Goal: Task Accomplishment & Management: Use online tool/utility

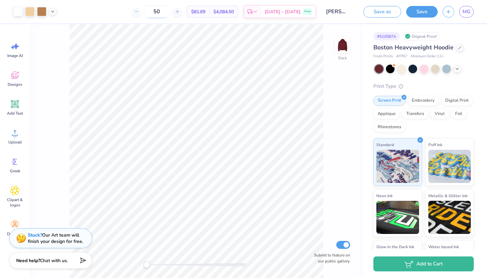
click at [170, 12] on input "50" at bounding box center [157, 12] width 26 height 12
click at [414, 66] on div at bounding box center [412, 68] width 9 height 9
click at [455, 73] on div "Boston Heavyweight Hoodie Fresh Prints # FP87 Minimum Order: 12 + Print Type Sc…" at bounding box center [423, 165] width 100 height 245
click at [455, 71] on div at bounding box center [456, 68] width 7 height 7
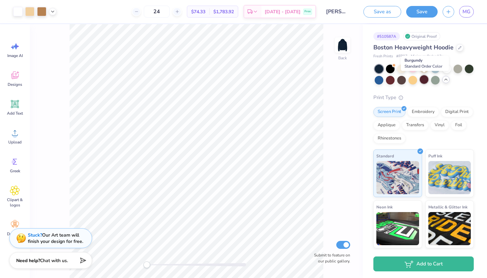
click at [422, 80] on div at bounding box center [424, 79] width 9 height 9
click at [402, 78] on div at bounding box center [401, 79] width 9 height 9
click at [413, 67] on div at bounding box center [412, 68] width 9 height 9
click at [170, 12] on input "24" at bounding box center [157, 12] width 26 height 12
type input "2"
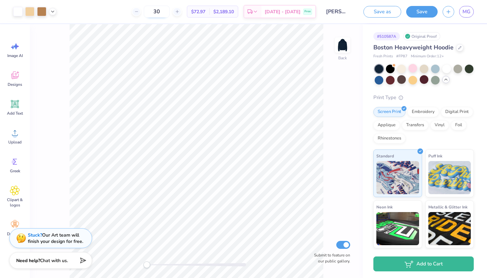
type input "3"
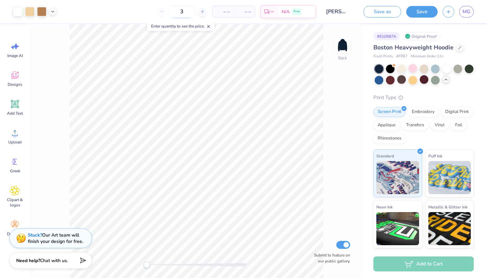
type input "32"
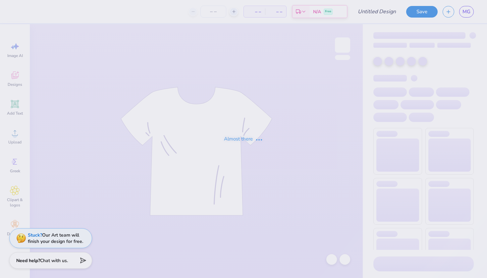
type input "Red tank, side stripes"
type input "24"
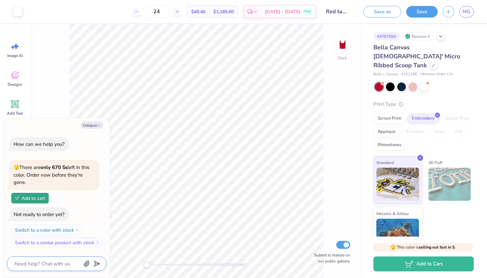
click at [44, 266] on textarea at bounding box center [47, 263] width 67 height 9
type textarea "I"
type textarea "x"
type textarea "Is"
type textarea "x"
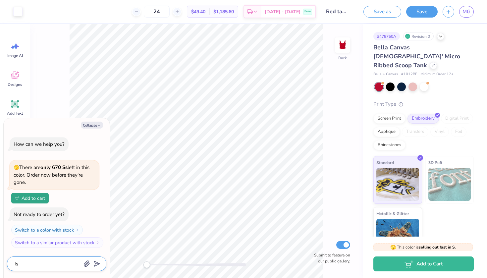
type textarea "Is"
type textarea "x"
type textarea "Is t"
type textarea "x"
type textarea "Is th"
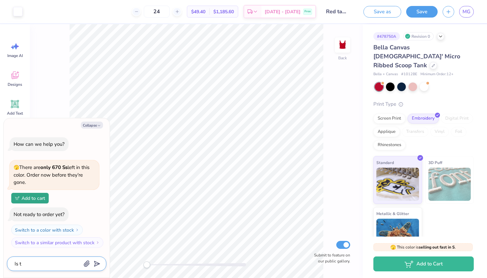
type textarea "x"
type textarea "Is the"
type textarea "x"
type textarea "Is ther"
type textarea "x"
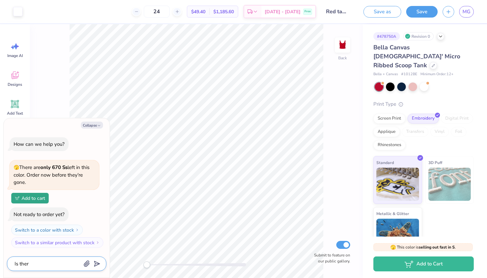
type textarea "Is there"
type textarea "x"
type textarea "Is there"
type textarea "x"
type textarea "Is there a"
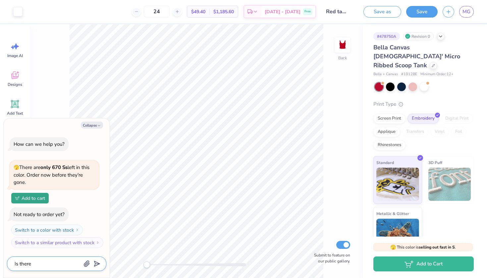
type textarea "x"
type textarea "Is there a"
type textarea "x"
type textarea "Is there a d"
type textarea "x"
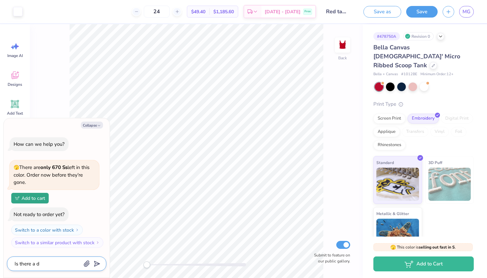
type textarea "Is there a de"
type textarea "x"
type textarea "Is there a dei"
type textarea "x"
type textarea "Is there a deis"
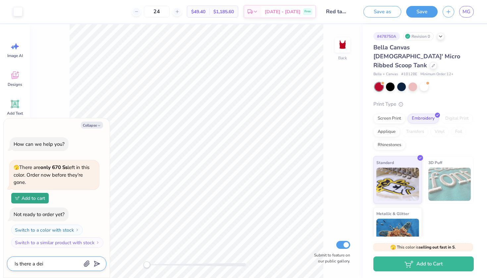
type textarea "x"
type textarea "Is there a deisg"
type textarea "x"
type textarea "Is there a deisgn"
type textarea "x"
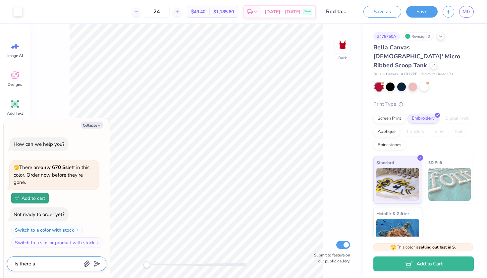
type textarea "Is there a design"
type textarea "x"
type textarea "Is there a design e"
type textarea "x"
type textarea "Is there a design el"
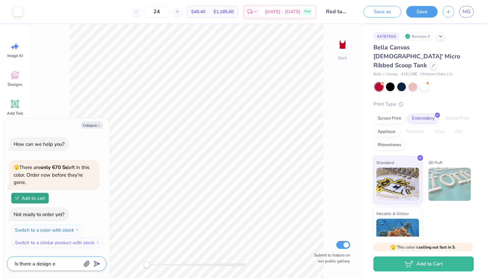
type textarea "x"
type textarea "Is there a design ele"
type textarea "x"
type textarea "Is there a design elem"
type textarea "x"
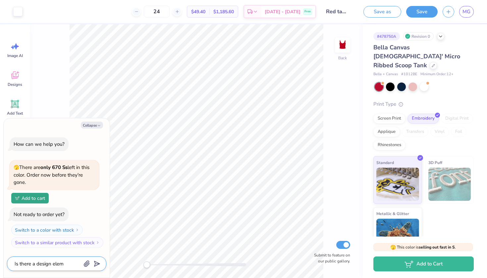
type textarea "Is there a design eleme"
type textarea "x"
type textarea "Is there a design elemen"
type textarea "x"
type textarea "Is there a design element"
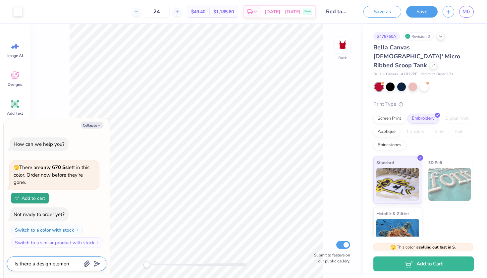
type textarea "x"
type textarea "Is there a design element"
type textarea "x"
type textarea "Is there a design element i"
type textarea "x"
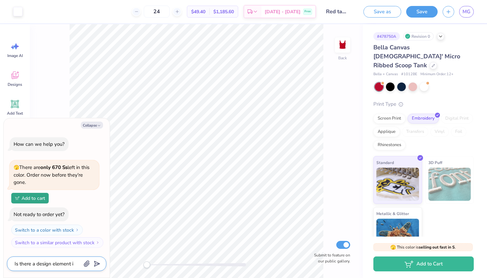
type textarea "Is there a design element I"
type textarea "x"
type textarea "Is there a design element I c"
type textarea "x"
type textarea "Is there a design element I co"
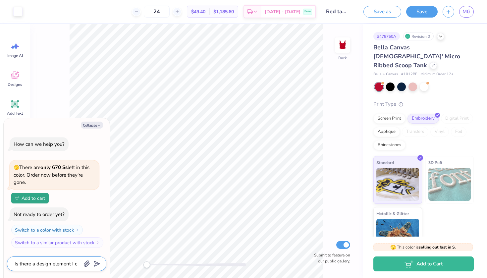
type textarea "x"
type textarea "Is there a design element I cou"
type textarea "x"
type textarea "Is there a design element I coul"
type textarea "x"
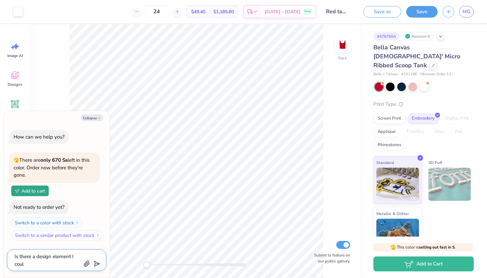
type textarea "Is there a design element I could"
type textarea "x"
type textarea "Is there a design element I could"
type textarea "x"
type textarea "Is there a design element I could c"
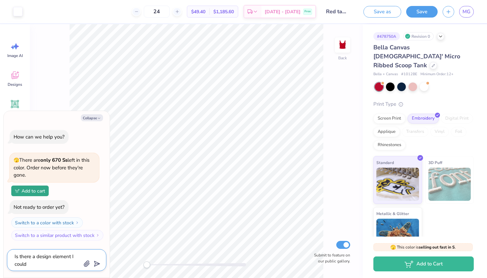
type textarea "x"
type textarea "Is there a design element I could ch"
type textarea "x"
type textarea "Is there a design element I could cha"
type textarea "x"
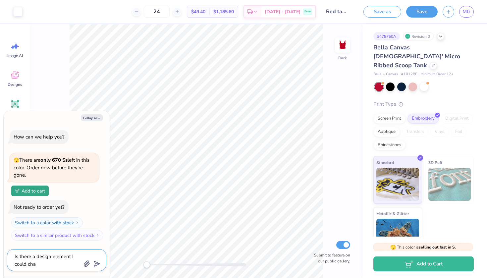
type textarea "Is there a design element I could chan"
type textarea "x"
type textarea "Is there a design element I could chang"
type textarea "x"
type textarea "Is there a design element I could change"
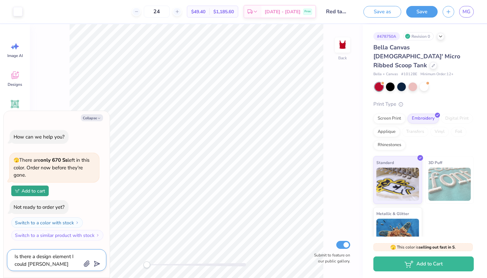
type textarea "x"
type textarea "Is there a design element I could change"
type textarea "x"
type textarea "Is there a design element I could change t"
type textarea "x"
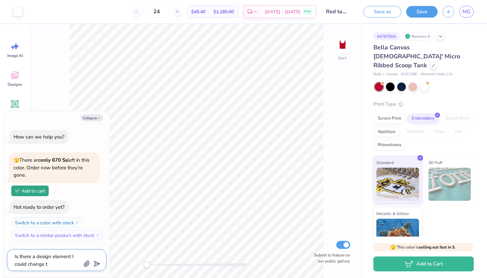
type textarea "Is there a design element I could change to"
type textarea "x"
type textarea "Is there a design element I could change to"
type textarea "x"
type textarea "Is there a design element I could change to m"
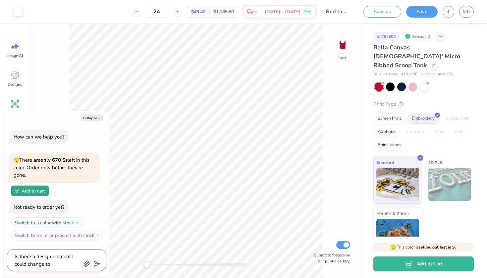
type textarea "x"
type textarea "Is there a design element I could change to ma"
type textarea "x"
type textarea "Is there a design element I could change to mak"
type textarea "x"
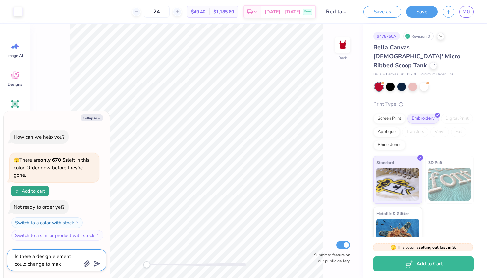
type textarea "Is there a design element I could change to make"
type textarea "x"
type textarea "Is there a design element I could change to make"
type textarea "x"
type textarea "Is there a design element I could change to make t"
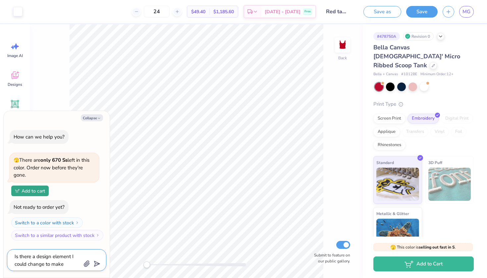
type textarea "x"
type textarea "Is there a design element I could change to make th"
type textarea "x"
type textarea "Is there a design element I could change to make thi"
type textarea "x"
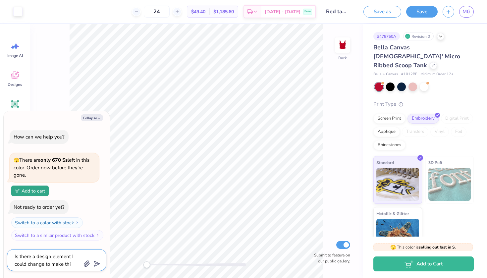
type textarea "Is there a design element I could change to make this"
type textarea "x"
type textarea "Is there a design element I could change to make this"
type textarea "x"
type textarea "Is there a design element I could change to make this d"
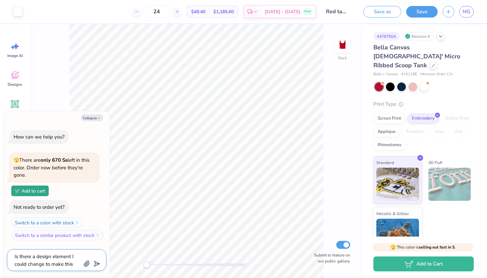
type textarea "x"
type textarea "Is there a design element I could change to make this de"
type textarea "x"
type textarea "Is there a design element I could change to make this dei"
type textarea "x"
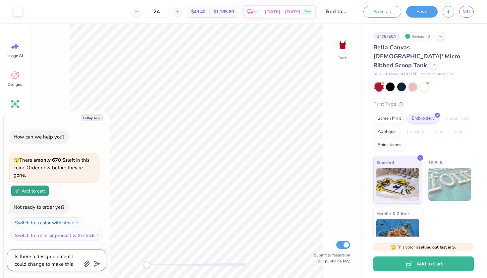
type textarea "Is there a design element I could change to make this deis"
type textarea "x"
type textarea "Is there a design element I could change to make this deisg"
type textarea "x"
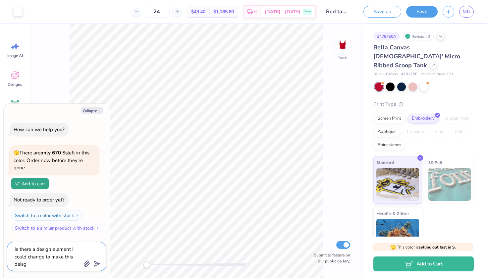
type textarea "Is there a design element I could change to make this deisgn"
type textarea "x"
type textarea "Is there a design element I could change to make this design"
type textarea "x"
type textarea "Is there a design element I could change to make this design c"
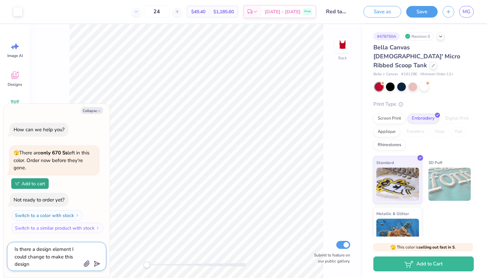
type textarea "x"
type textarea "Is there a design element I could change to make this design ch"
type textarea "x"
type textarea "Is there a design element I could change to make this design che"
type textarea "x"
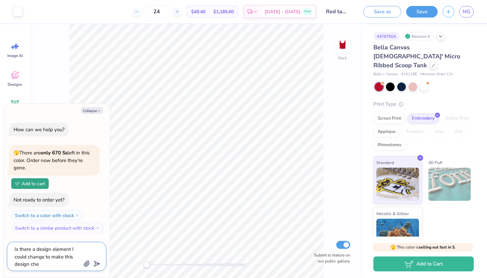
type textarea "Is there a design element I could change to make this design chea"
type textarea "x"
type textarea "Is there a design element I could change to make this design cheap"
type textarea "x"
type textarea "Is there a design element I could change to make this design cheapt"
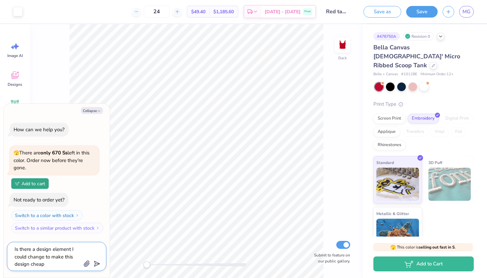
type textarea "x"
type textarea "Is there a design element I could change to make this design cheapte"
type textarea "x"
type textarea "Is there a design element I could change to make this design cheapter"
type textarea "x"
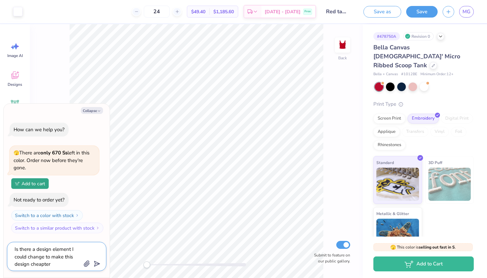
type textarea "Is there a design element I could change to make this design cheaper"
type textarea "x"
type textarea "Is there a design element I could change to make this design cheaper"
type textarea "x"
type textarea "Is there a design element I could change to make this design cheaper?"
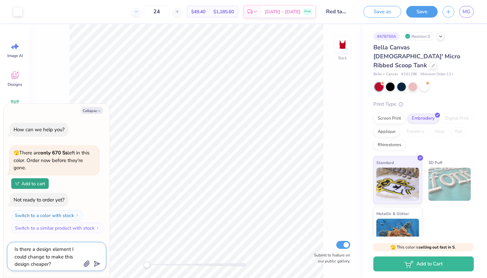
type textarea "x"
type textarea "Is there a design element I could change to make this design cheaper?"
type textarea "x"
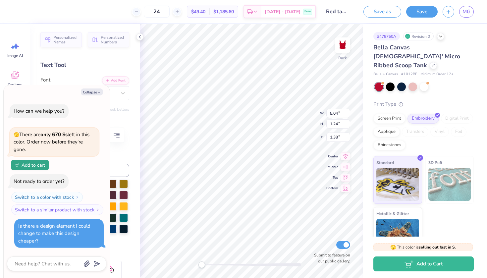
scroll to position [31, 0]
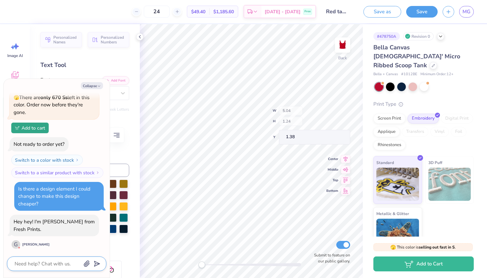
type textarea "x"
click at [53, 262] on textarea at bounding box center [47, 263] width 67 height 9
type textarea "H"
type textarea "x"
type textarea "Hi"
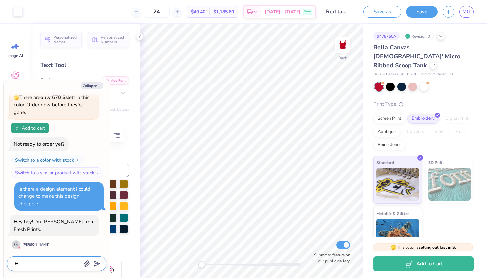
type textarea "x"
type textarea "Hi!"
type textarea "x"
type textarea "Hi!"
type textarea "x"
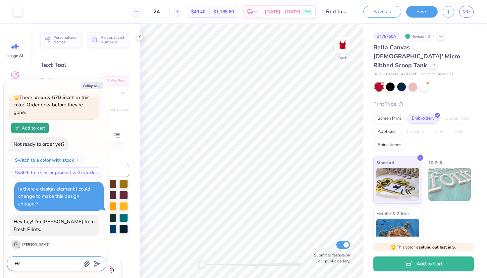
type textarea "Hi! I"
type textarea "x"
type textarea "Hi! I"
type textarea "x"
type textarea "Hi! I w"
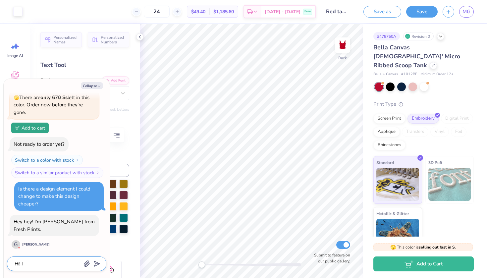
type textarea "x"
type textarea "Hi! I wa"
type textarea "x"
type textarea "Hi! I was"
type textarea "x"
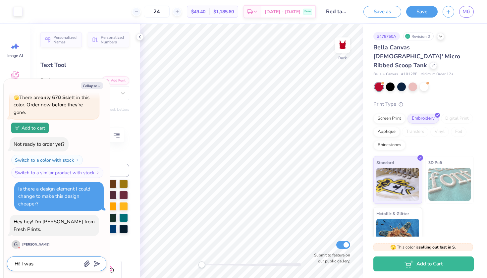
type textarea "Hi! I was"
type textarea "x"
type textarea "Hi! I was j"
type textarea "x"
type textarea "Hi! I was ju"
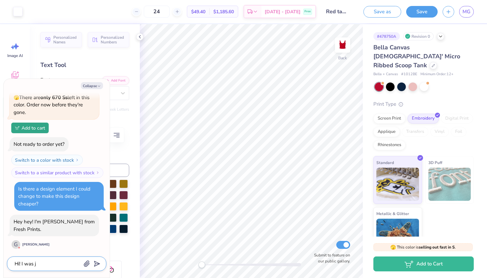
type textarea "x"
type textarea "Hi! I was jus"
type textarea "x"
type textarea "Hi! I was just"
type textarea "x"
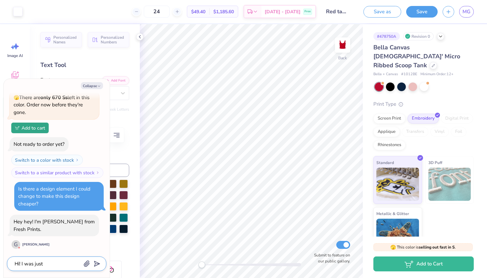
type textarea "Hi! I was just"
type textarea "x"
type textarea "Hi! I was just w"
type textarea "x"
type textarea "Hi! I was just wo"
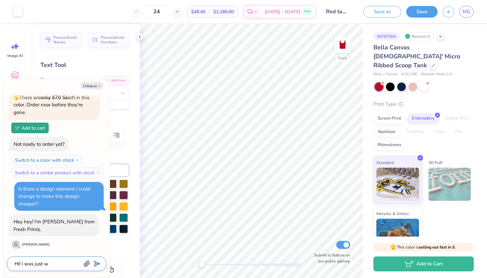
type textarea "x"
type textarea "Hi! I was just won"
type textarea "x"
type textarea "Hi! I was just wond"
type textarea "x"
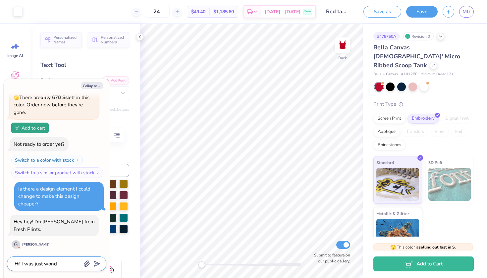
type textarea "Hi! I was just wonde"
type textarea "x"
type textarea "Hi! I was just wonder"
type textarea "x"
type textarea "Hi! I was just wonderi"
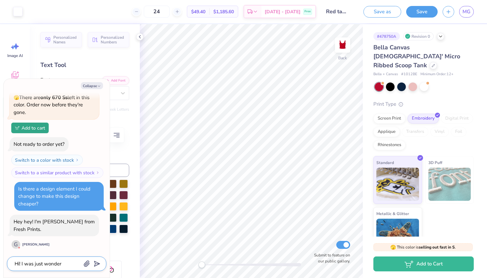
type textarea "x"
type textarea "Hi! I was just wonderin"
type textarea "x"
type textarea "Hi! I was just wondering"
type textarea "x"
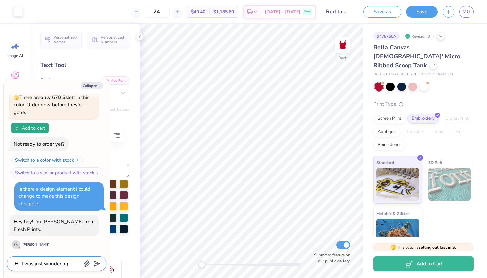
type textarea "Hi! I was just wondering"
type textarea "x"
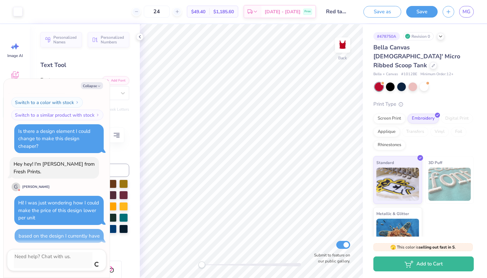
scroll to position [81, 0]
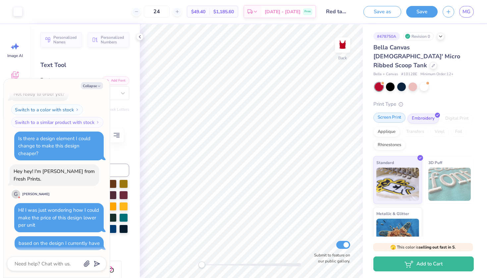
click at [385, 113] on div "Screen Print" at bounding box center [389, 118] width 32 height 10
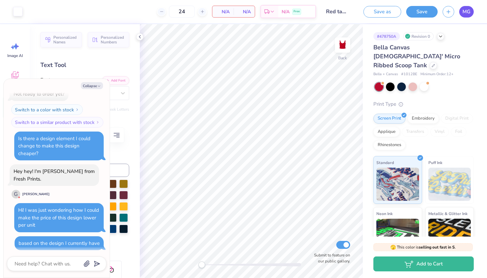
click at [467, 11] on span "MG" at bounding box center [466, 12] width 8 height 8
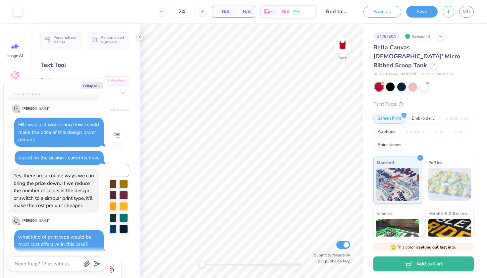
click at [138, 38] on icon at bounding box center [139, 36] width 5 height 5
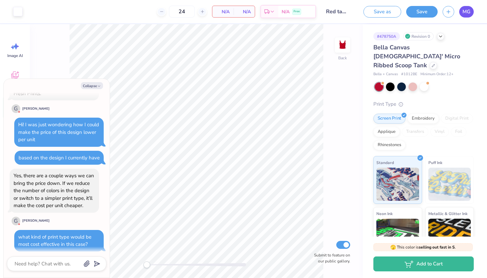
click at [464, 13] on span "MG" at bounding box center [466, 12] width 8 height 8
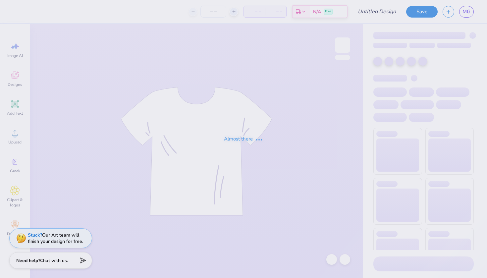
type input "Red tank, side stripes"
type input "24"
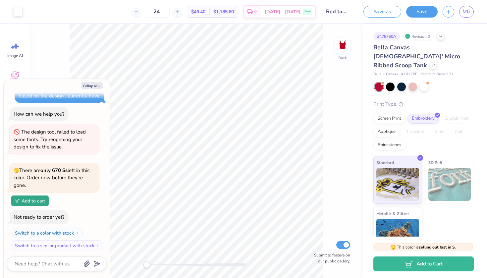
scroll to position [114, 0]
click at [97, 84] on icon "button" at bounding box center [99, 86] width 4 height 4
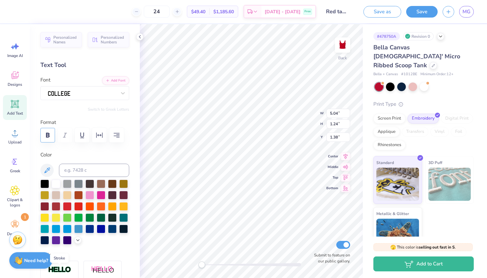
scroll to position [0, 0]
click at [142, 36] on icon at bounding box center [139, 36] width 5 height 5
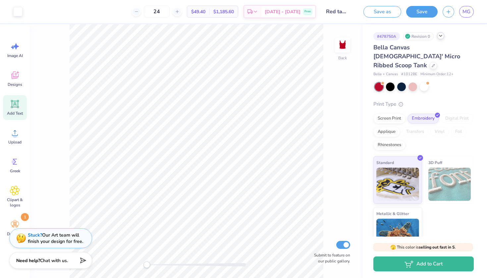
click at [442, 38] on icon at bounding box center [440, 35] width 5 height 5
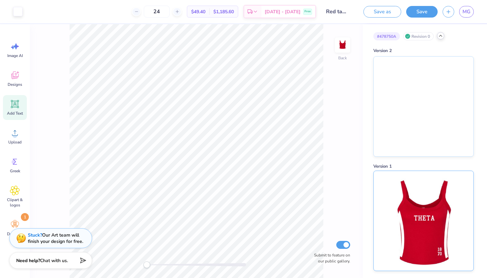
click at [404, 220] on img at bounding box center [423, 221] width 82 height 100
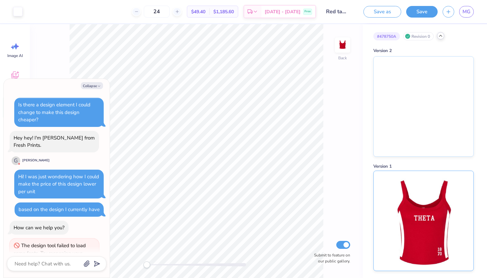
scroll to position [152, 0]
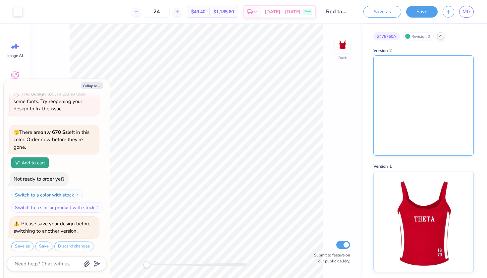
click at [419, 145] on img at bounding box center [424, 106] width 100 height 100
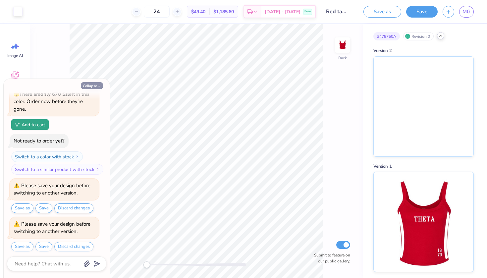
click at [90, 83] on button "Collapse" at bounding box center [92, 85] width 22 height 7
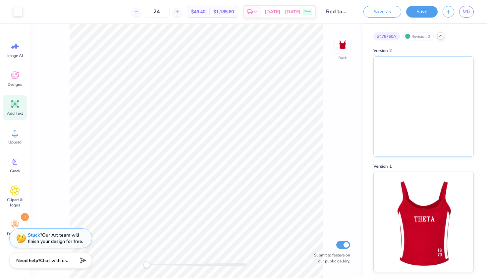
click at [441, 36] on icon at bounding box center [440, 35] width 5 height 5
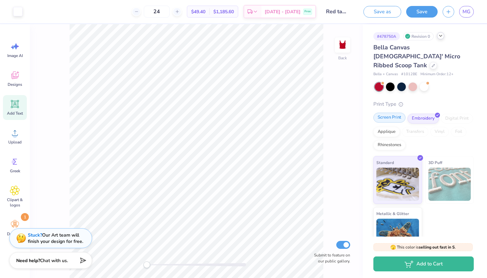
click at [389, 113] on div "Screen Print" at bounding box center [389, 118] width 32 height 10
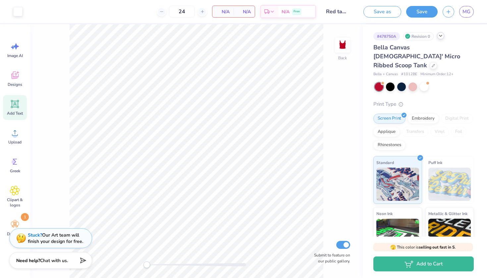
click at [346, 129] on div "Back Submit to feature on our public gallery." at bounding box center [196, 151] width 333 height 254
click at [246, 15] on span "N/A" at bounding box center [244, 11] width 13 height 7
click at [215, 8] on div "N/A Per Item" at bounding box center [222, 11] width 21 height 11
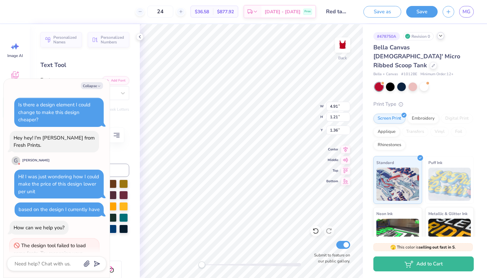
scroll to position [250, 0]
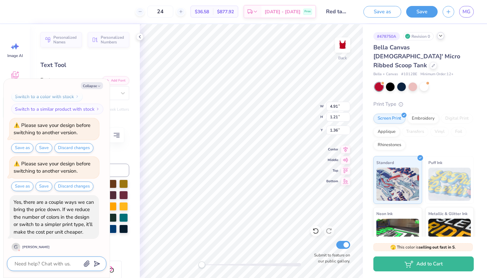
click at [68, 264] on textarea at bounding box center [47, 263] width 67 height 9
type textarea "x"
type textarea "w"
type textarea "x"
type textarea "wa"
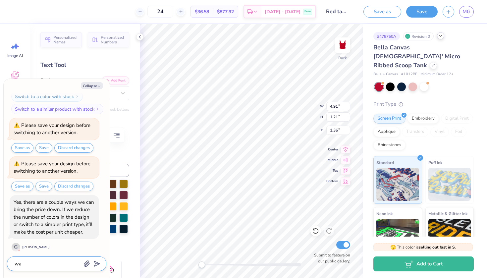
type textarea "x"
type textarea "wah"
type textarea "x"
type textarea "wa"
type textarea "x"
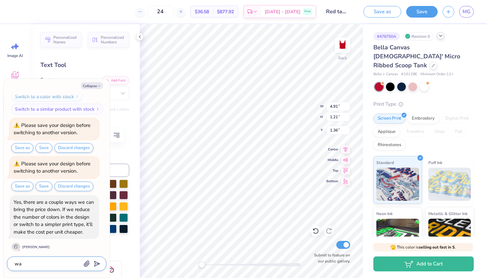
type textarea "w"
type textarea "x"
type textarea "wh"
type textarea "x"
type textarea "wha"
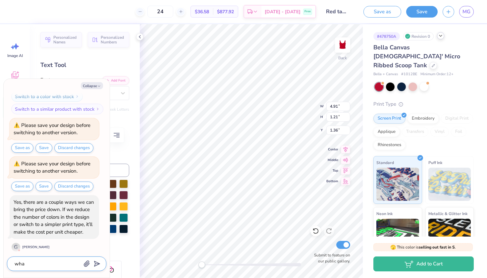
type textarea "x"
type textarea "what"
type textarea "x"
type textarea "what"
type textarea "x"
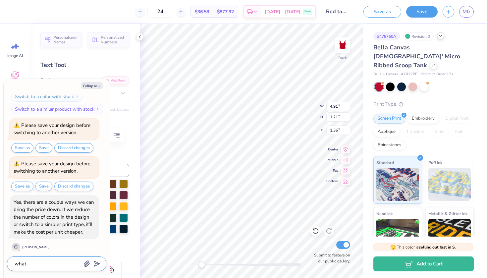
type textarea "what k"
type textarea "x"
type textarea "what ki"
type textarea "x"
type textarea "what kin"
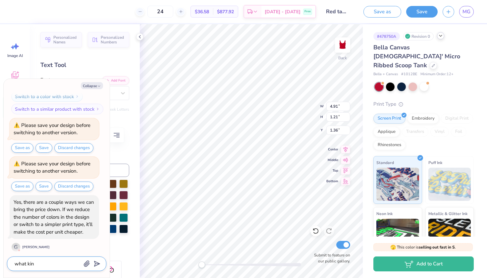
type textarea "x"
type textarea "what kind"
type textarea "x"
type textarea "what kind"
type textarea "x"
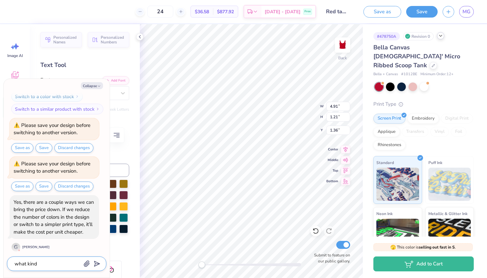
type textarea "what kind o"
type textarea "x"
type textarea "what kind of"
type textarea "x"
type textarea "what kind of"
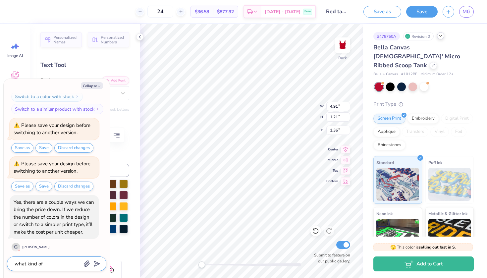
type textarea "x"
type textarea "what kind of p"
type textarea "x"
type textarea "what kind of pr"
type textarea "x"
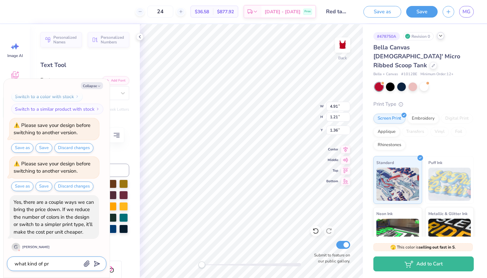
type textarea "what kind of pri"
type textarea "x"
type textarea "what kind of prin"
type textarea "x"
type textarea "what kind of print"
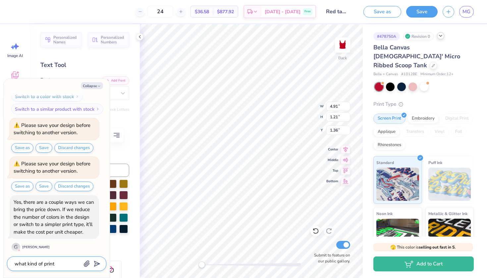
type textarea "x"
type textarea "what kind of print"
type textarea "x"
type textarea "what kind of print t"
type textarea "x"
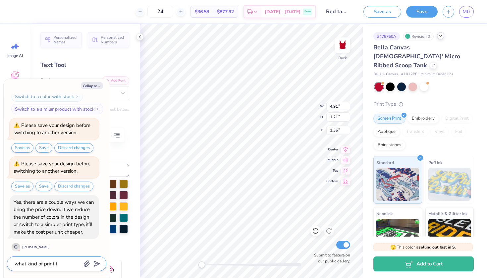
type textarea "what kind of print ty"
type textarea "x"
type textarea "what kind of print typ"
type textarea "x"
type textarea "what kind of print type"
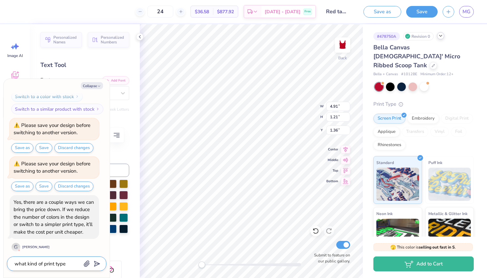
type textarea "x"
type textarea "what kind of print type"
type textarea "x"
type textarea "what kind of print type w"
type textarea "x"
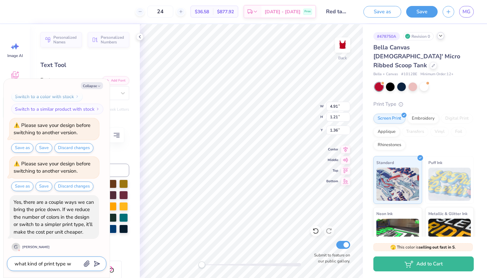
type textarea "what kind of print type wo"
type textarea "x"
type textarea "what kind of print type wou"
type textarea "x"
type textarea "what kind of print type woul"
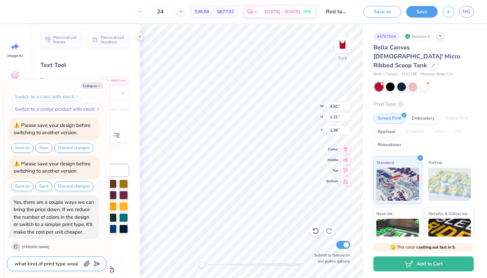
type textarea "x"
type textarea "what kind of print type would"
type textarea "x"
type textarea "what kind of print type would"
type textarea "x"
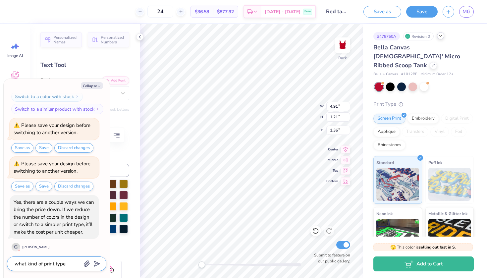
type textarea "what kind of print type would b"
type textarea "x"
type textarea "what kind of print type would be"
type textarea "x"
type textarea "what kind of print type would be"
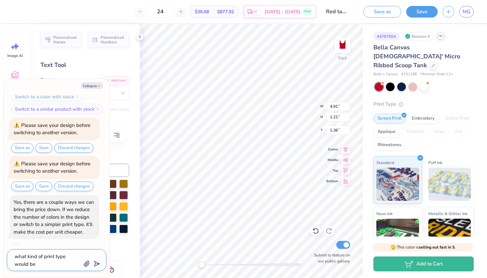
type textarea "x"
type textarea "what kind of print type would be m"
type textarea "x"
type textarea "what kind of print type would be mo"
type textarea "x"
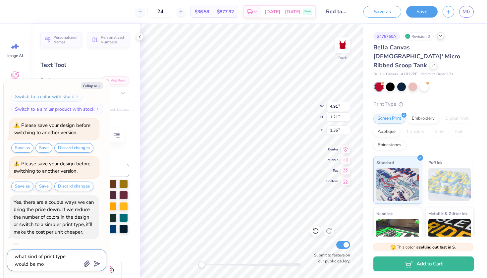
type textarea "what kind of print type would be mos"
type textarea "x"
type textarea "what kind of print type would be most"
type textarea "x"
type textarea "what kind of print type would be most"
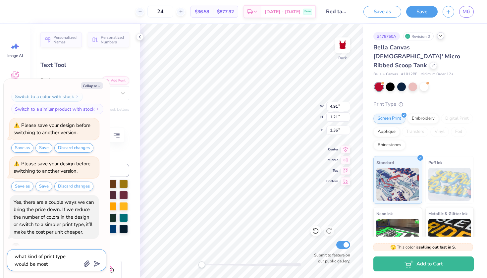
type textarea "x"
type textarea "what kind of print type would be most c"
type textarea "x"
type textarea "what kind of print type would be most co"
type textarea "x"
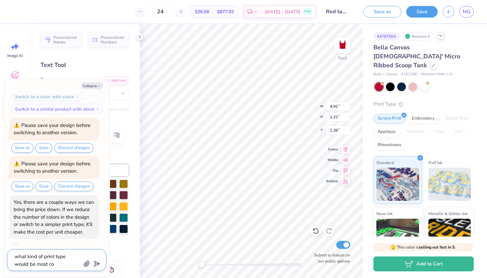
type textarea "what kind of print type would be most cos"
type textarea "x"
type textarea "what kind of print type would be most cost"
type textarea "x"
type textarea "what kind of print type would be most cost"
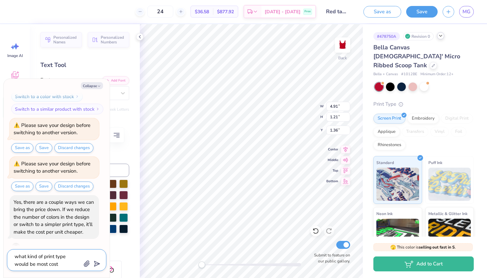
type textarea "x"
type textarea "what kind of print type would be most cost e"
type textarea "x"
type textarea "what kind of print type would be most cost ef"
type textarea "x"
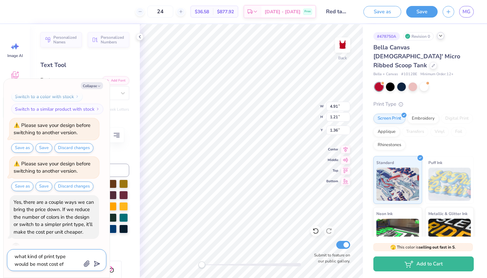
type textarea "what kind of print type would be most cost efe"
type textarea "x"
type textarea "what kind of print type would be most cost efec"
type textarea "x"
type textarea "what kind of print type would be most cost efect"
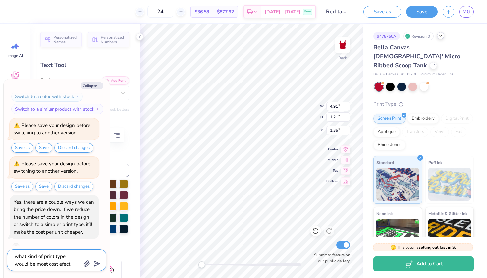
type textarea "x"
type textarea "what kind of print type would be most cost efec"
type textarea "x"
type textarea "what kind of print type would be most cost efe"
type textarea "x"
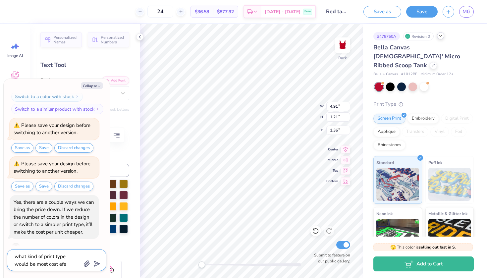
type textarea "what kind of print type would be most cost ef"
type textarea "x"
type textarea "what kind of print type would be most cost eff"
type textarea "x"
type textarea "what kind of print type would be most cost effe"
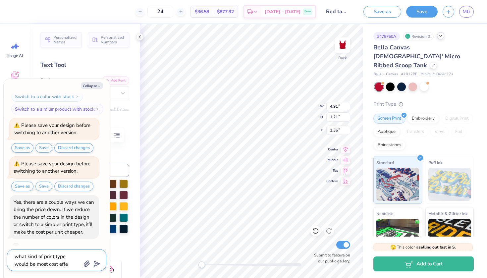
type textarea "x"
type textarea "what kind of print type would be most cost effec"
type textarea "x"
type textarea "what kind of print type would be most cost effect"
type textarea "x"
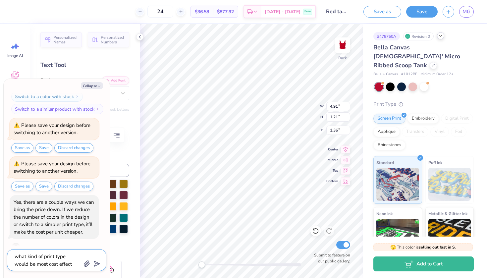
type textarea "what kind of print type would be most cost effecti"
type textarea "x"
type textarea "what kind of print type would be most cost effectiv"
type textarea "x"
type textarea "what kind of print type would be most cost effective"
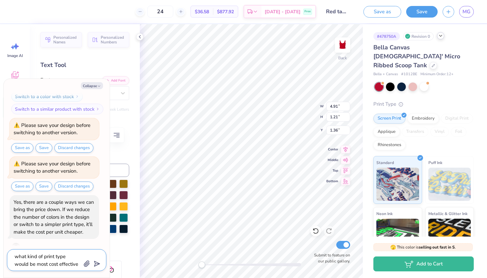
type textarea "x"
type textarea "what kind of print type would be most cost effective"
type textarea "x"
type textarea "what kind of print type would be most cost effective i"
type textarea "x"
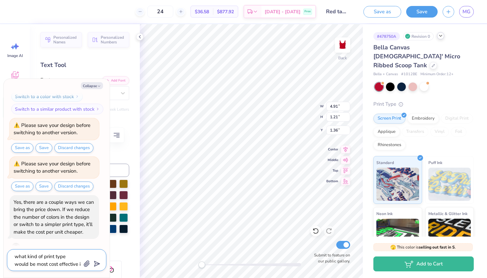
type textarea "what kind of print type would be most cost effective in"
type textarea "x"
type textarea "what kind of print type would be most cost effective in"
type textarea "x"
type textarea "what kind of print type would be most cost effective in t"
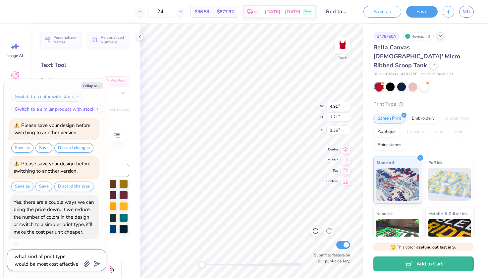
type textarea "x"
type textarea "what kind of print type would be most cost effective in th"
type textarea "x"
type textarea "what kind of print type would be most cost effective in thi"
type textarea "x"
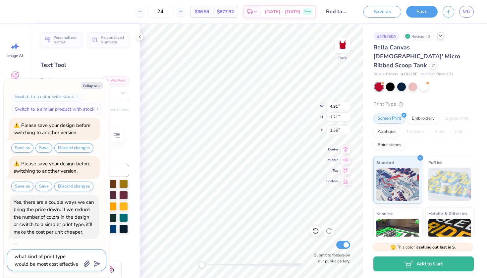
type textarea "what kind of print type would be most cost effective in this"
type textarea "x"
type textarea "what kind of print type would be most cost effective in this"
type textarea "x"
type textarea "what kind of print type would be most cost effective in this c"
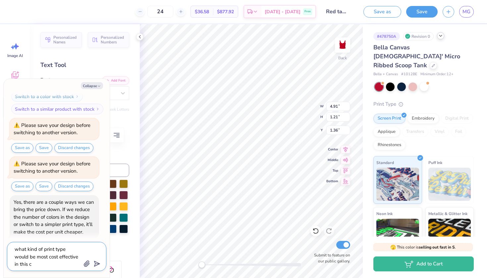
type textarea "x"
type textarea "what kind of print type would be most cost effective in this ca"
type textarea "x"
type textarea "what kind of print type would be most cost effective in this cas"
type textarea "x"
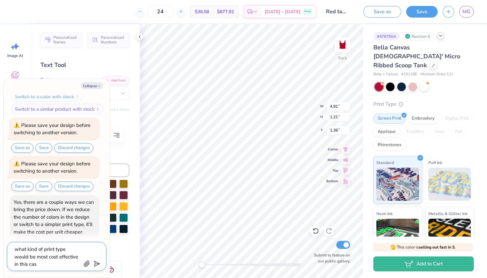
type textarea "what kind of print type would be most cost effective in this case"
type textarea "x"
type textarea "what kind of print type would be most cost effective in this case?"
type textarea "x"
type textarea "what kind of print type would be most cost effective in this case?"
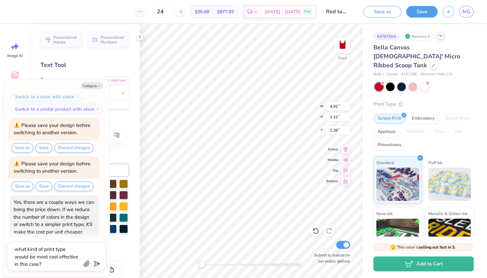
scroll to position [283, 0]
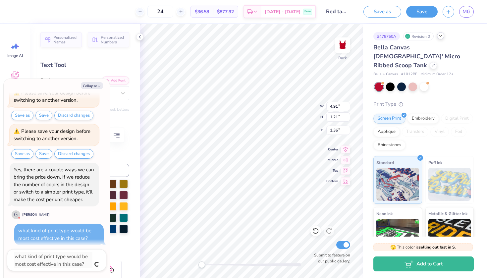
type textarea "x"
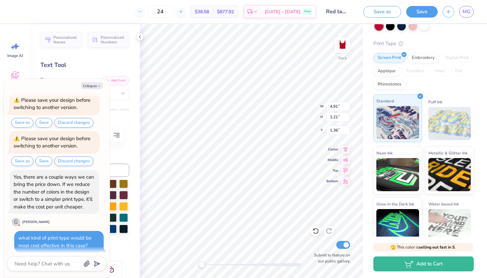
scroll to position [60, 0]
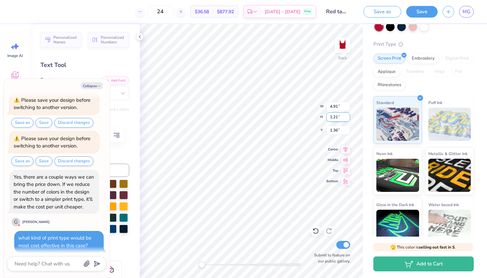
click at [292, 112] on div "Back W 4.91 4.91 " H 1.21 1.21 " Y 1.36 1.36 " Center Middle Top Bottom Submit …" at bounding box center [251, 151] width 223 height 254
click at [99, 83] on button "Collapse" at bounding box center [92, 85] width 22 height 7
type textarea "x"
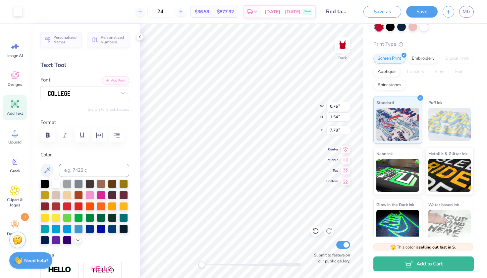
type input "0.56"
type input "1.24"
type input "8.05"
click at [313, 231] on icon at bounding box center [315, 231] width 7 height 7
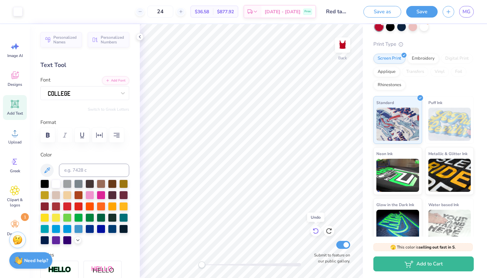
click at [313, 231] on icon at bounding box center [315, 231] width 7 height 7
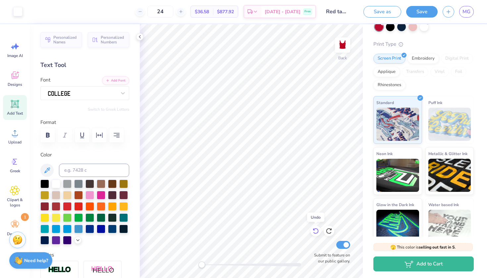
click at [313, 231] on icon at bounding box center [315, 231] width 7 height 7
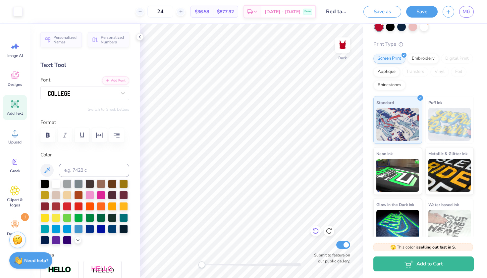
click at [314, 232] on icon at bounding box center [315, 231] width 7 height 7
click at [26, 260] on strong "Need help?" at bounding box center [36, 259] width 24 height 6
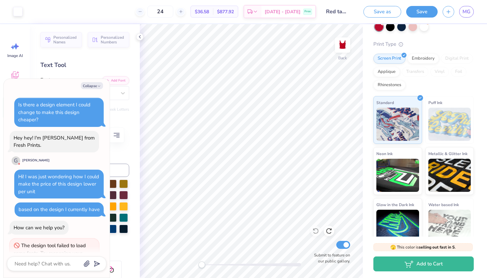
scroll to position [275, 0]
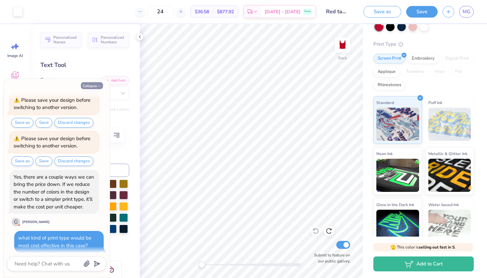
click at [101, 85] on button "Collapse" at bounding box center [92, 85] width 22 height 7
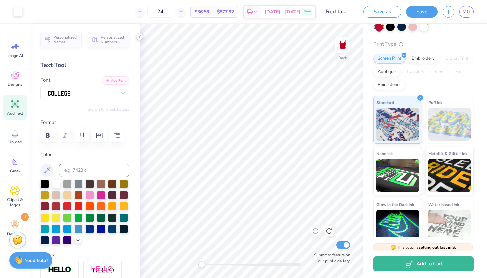
click at [140, 37] on icon at bounding box center [139, 36] width 5 height 5
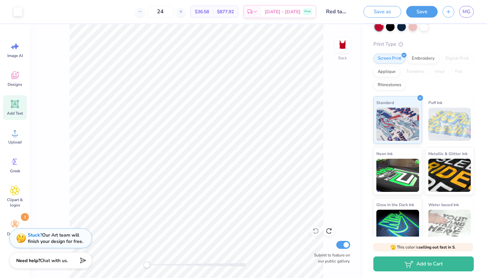
click at [213, 12] on div "$36.58 Per Item" at bounding box center [202, 11] width 22 height 11
click at [209, 9] on span "$36.58" at bounding box center [202, 11] width 14 height 7
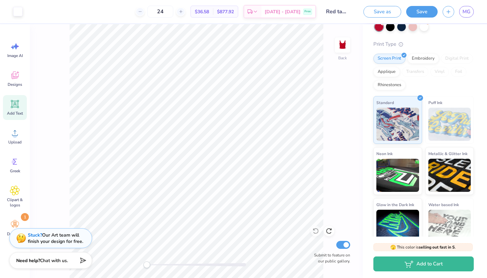
click at [473, 14] on div "MG" at bounding box center [466, 12] width 15 height 12
click at [466, 12] on span "MG" at bounding box center [466, 12] width 8 height 8
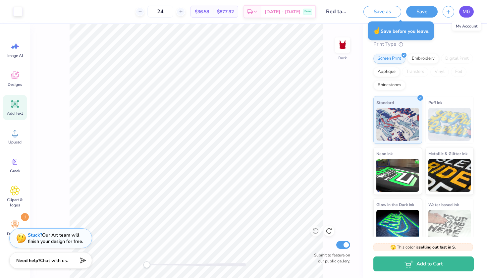
type textarea "x"
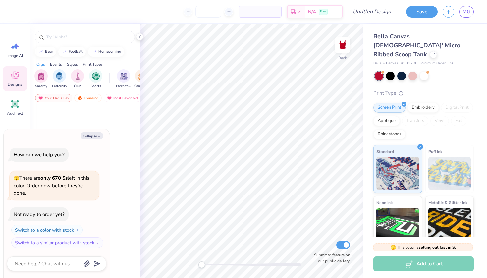
scroll to position [156, 0]
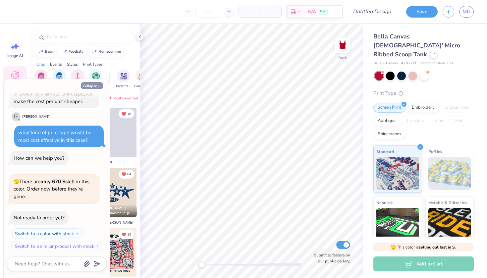
click at [97, 85] on icon "button" at bounding box center [99, 86] width 4 height 4
type textarea "x"
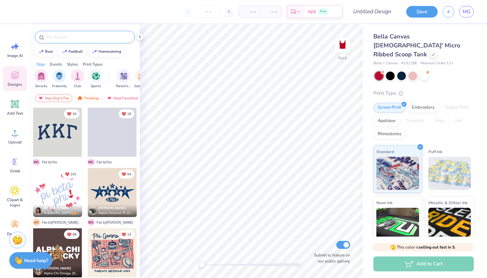
click at [86, 38] on input "text" at bounding box center [88, 37] width 85 height 7
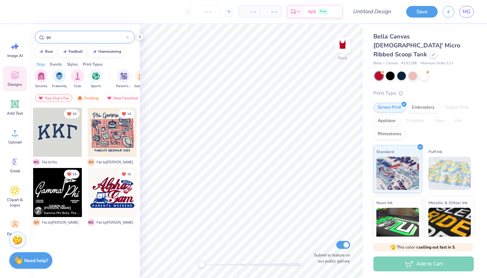
type input "g"
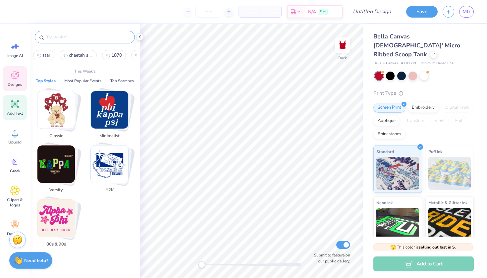
click at [21, 101] on div "Add Text" at bounding box center [15, 107] width 24 height 25
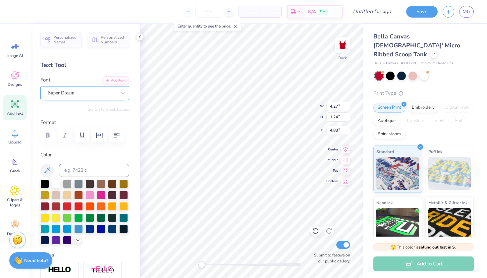
click at [85, 94] on div "Super Dream" at bounding box center [82, 93] width 70 height 10
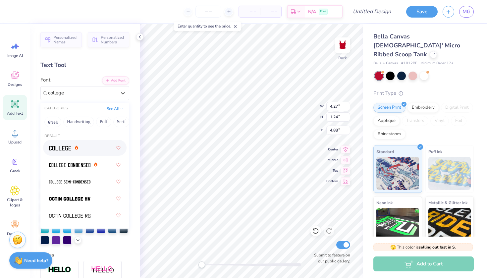
click at [90, 150] on div at bounding box center [85, 148] width 72 height 12
type input "college"
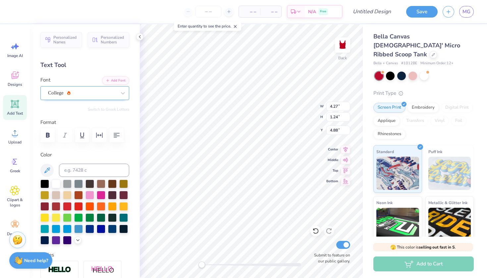
type textarea "theta"
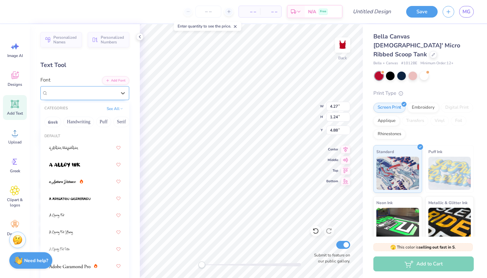
click at [86, 92] on div "College" at bounding box center [82, 93] width 70 height 10
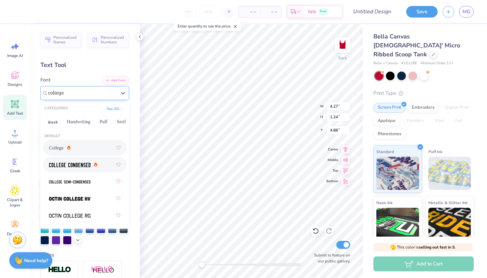
click at [72, 167] on img at bounding box center [69, 165] width 41 height 5
type input "college"
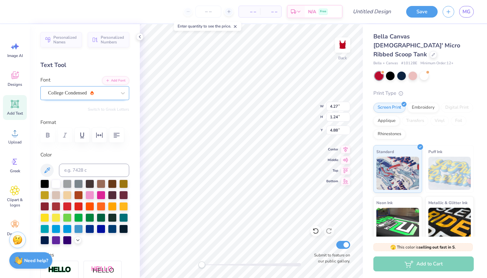
click at [99, 93] on div "College Condensed" at bounding box center [82, 93] width 70 height 10
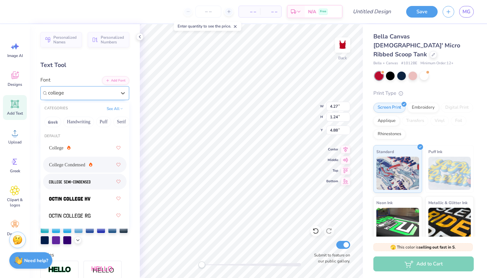
click at [76, 178] on div at bounding box center [85, 182] width 72 height 12
type input "college"
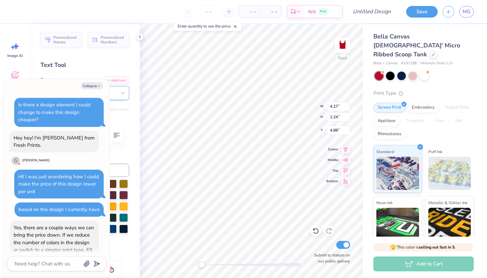
scroll to position [245, 0]
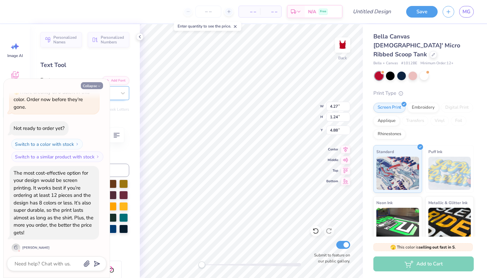
click at [89, 83] on button "Collapse" at bounding box center [92, 85] width 22 height 7
type textarea "x"
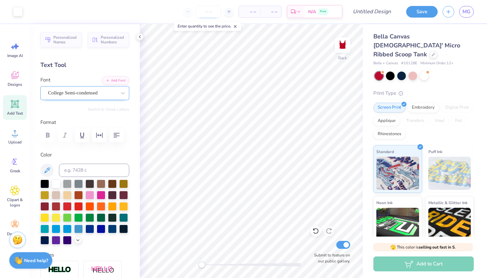
click at [210, 9] on input "number" at bounding box center [208, 12] width 26 height 12
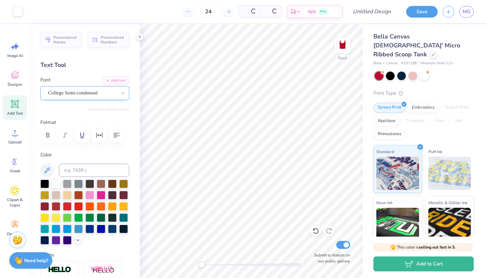
type input "24"
click at [83, 92] on span "College Semi-condensed" at bounding box center [73, 93] width 50 height 8
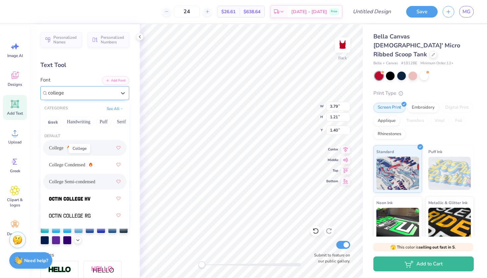
click at [61, 148] on span "College" at bounding box center [56, 147] width 15 height 7
type input "college"
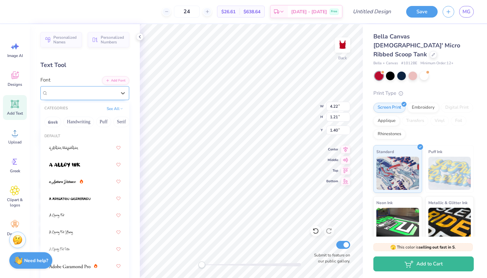
click at [98, 92] on div "College" at bounding box center [82, 93] width 70 height 10
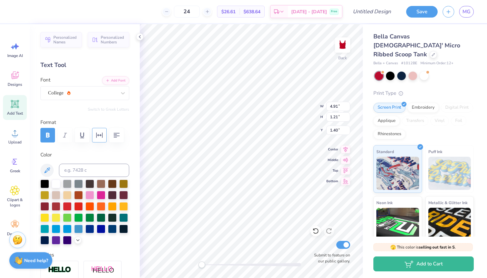
click at [102, 135] on icon "button" at bounding box center [99, 135] width 8 height 8
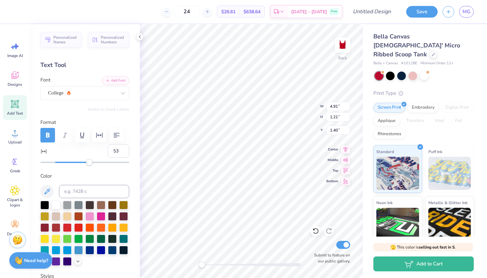
type input "54"
drag, startPoint x: 57, startPoint y: 162, endPoint x: 95, endPoint y: 166, distance: 38.6
click at [95, 166] on div "Personalized Names Personalized Numbers Text Tool Add Font Font College Switch …" at bounding box center [85, 151] width 110 height 254
type input "11"
drag, startPoint x: 96, startPoint y: 164, endPoint x: 63, endPoint y: 166, distance: 33.2
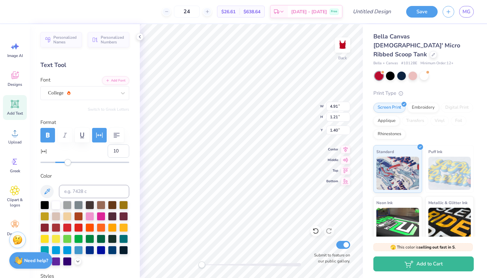
click at [63, 166] on div "Personalized Names Personalized Numbers Text Tool Add Font Font College Switch …" at bounding box center [85, 151] width 110 height 254
type input "7"
click at [61, 162] on div "Accessibility label" at bounding box center [60, 162] width 7 height 7
type input "3"
click at [58, 162] on div "Accessibility label" at bounding box center [57, 162] width 7 height 7
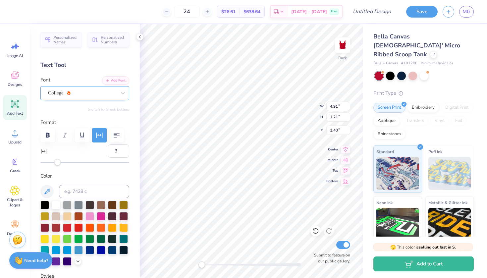
click at [96, 94] on div "College" at bounding box center [82, 93] width 70 height 10
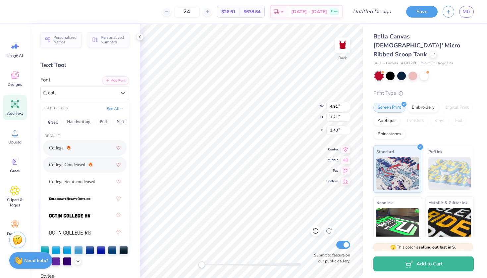
click at [91, 164] on div "College Condensed" at bounding box center [85, 165] width 72 height 12
type input "coll"
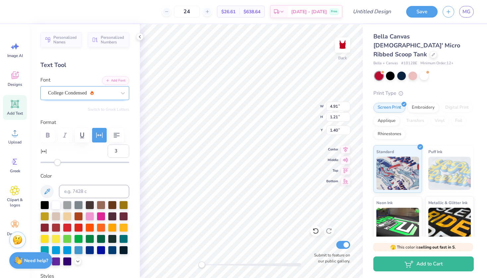
click at [83, 94] on div "College Condensed" at bounding box center [82, 93] width 70 height 10
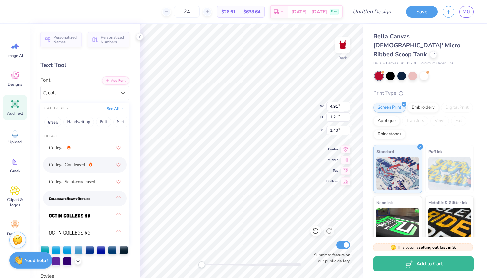
click at [69, 198] on img at bounding box center [69, 198] width 41 height 5
type input "coll"
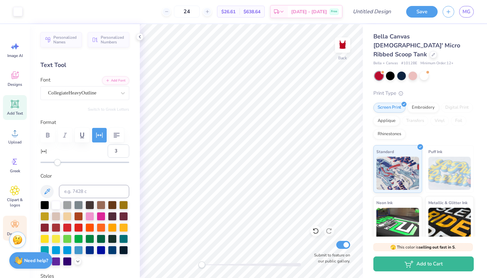
click at [10, 224] on icon at bounding box center [15, 225] width 10 height 10
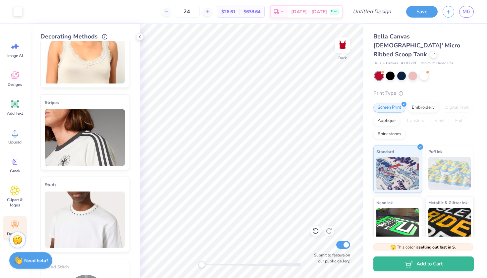
scroll to position [150, 0]
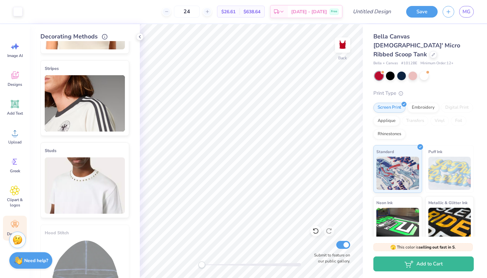
click at [77, 108] on img at bounding box center [85, 103] width 80 height 56
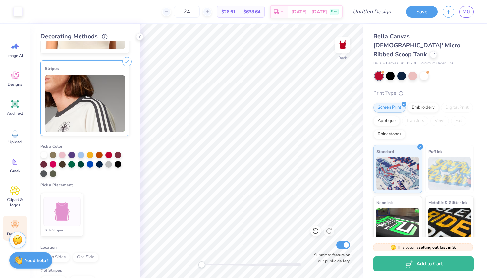
click at [62, 213] on img at bounding box center [62, 211] width 25 height 25
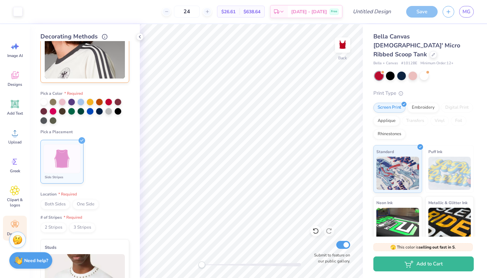
scroll to position [218, 0]
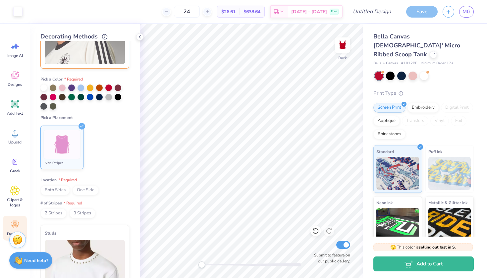
click at [64, 191] on span "Both Sides" at bounding box center [54, 190] width 29 height 10
click at [55, 214] on span "2 Stripes" at bounding box center [53, 213] width 26 height 10
click at [139, 38] on icon at bounding box center [139, 36] width 5 height 5
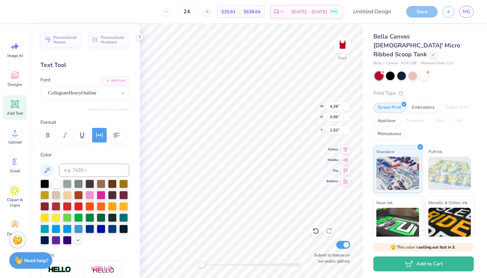
scroll to position [0, 0]
type textarea "theta"
click at [20, 107] on div "Add Text" at bounding box center [15, 107] width 24 height 25
type textarea "18"
click at [18, 108] on icon at bounding box center [15, 104] width 8 height 8
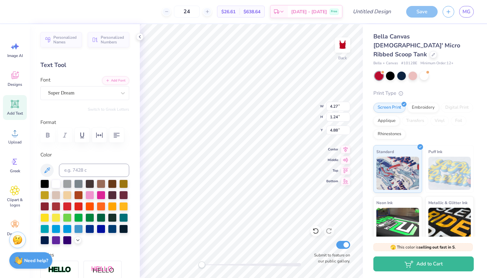
type textarea "70"
type input "1.10"
type input "0.70"
type input "8.91"
click at [113, 92] on div "Super Dream" at bounding box center [82, 93] width 70 height 10
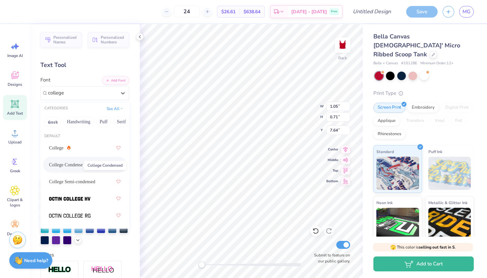
click at [69, 163] on span "College Condensed" at bounding box center [67, 164] width 36 height 7
type input "college"
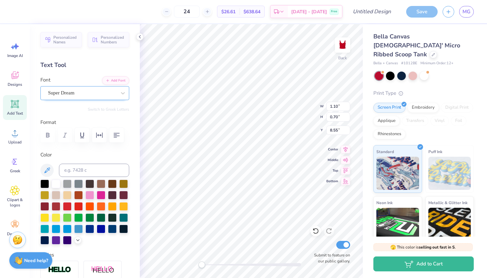
click at [102, 96] on div "Super Dream" at bounding box center [82, 93] width 70 height 10
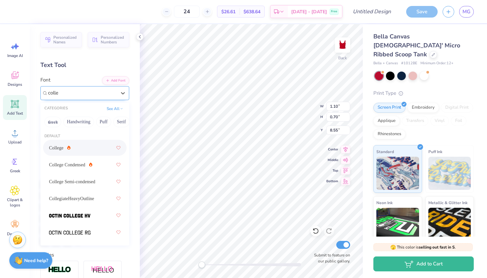
click at [61, 146] on span "College" at bounding box center [56, 147] width 15 height 7
type input "colle"
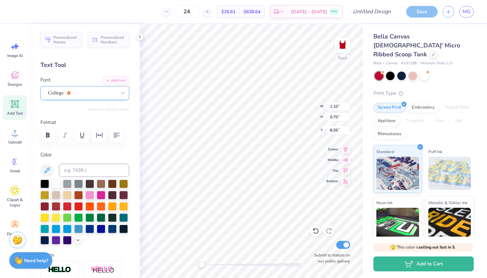
click at [92, 91] on div "College" at bounding box center [82, 93] width 70 height 10
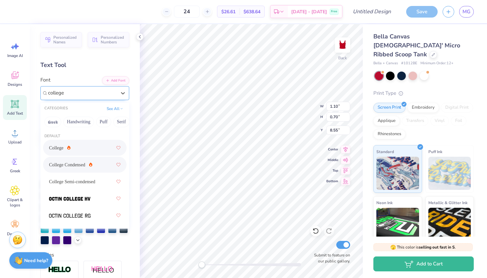
click at [67, 168] on span "College Condensed" at bounding box center [67, 164] width 36 height 7
type input "college"
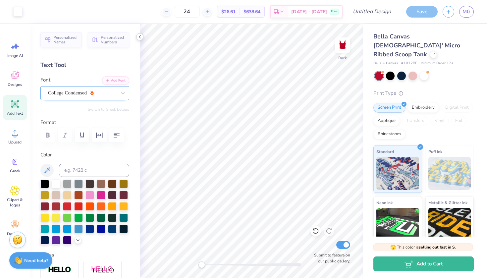
click at [141, 37] on icon at bounding box center [139, 36] width 5 height 5
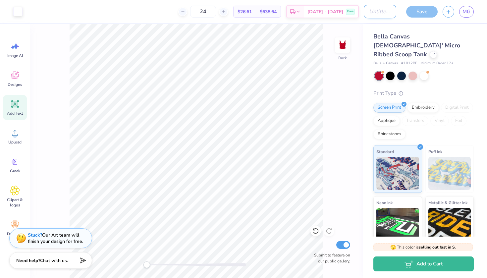
click at [373, 14] on input "Design Title" at bounding box center [380, 11] width 32 height 13
type input "Updated red tank"
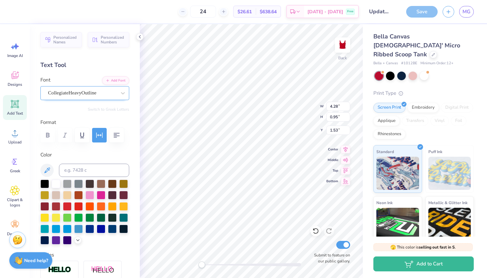
click at [431, 9] on div "Save" at bounding box center [421, 12] width 31 height 12
click at [378, 14] on input "Updated red tank" at bounding box center [380, 11] width 32 height 13
click at [379, 13] on input "Updated red tank" at bounding box center [380, 11] width 32 height 13
click at [141, 38] on icon at bounding box center [139, 36] width 5 height 5
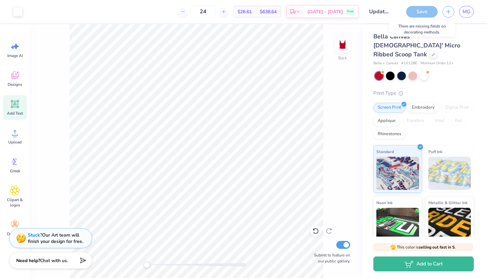
click at [416, 14] on div "Save" at bounding box center [421, 12] width 31 height 12
click at [414, 102] on div "Embroidery" at bounding box center [422, 107] width 31 height 10
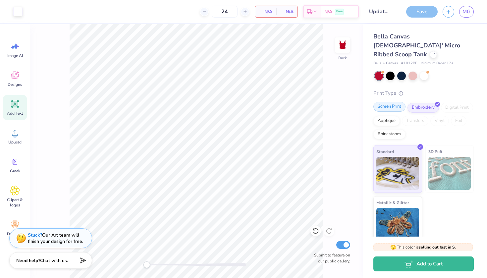
click at [393, 102] on div "Screen Print" at bounding box center [389, 107] width 32 height 10
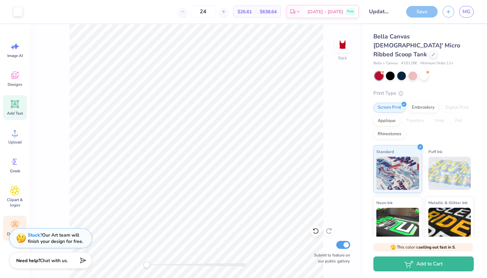
click at [8, 228] on div "Decorate" at bounding box center [15, 228] width 24 height 25
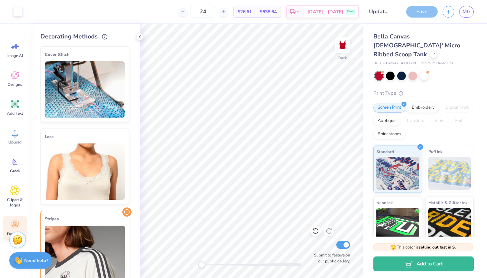
click at [67, 244] on img at bounding box center [85, 254] width 80 height 56
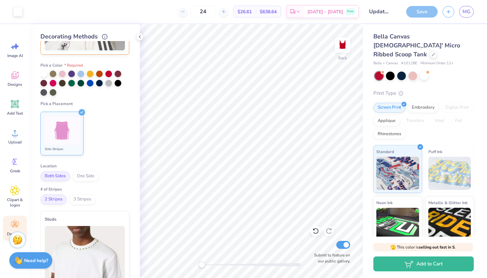
scroll to position [229, 0]
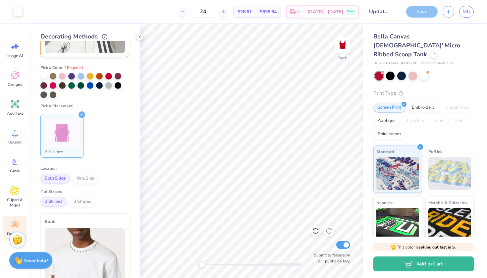
click at [43, 74] on div at bounding box center [43, 75] width 7 height 7
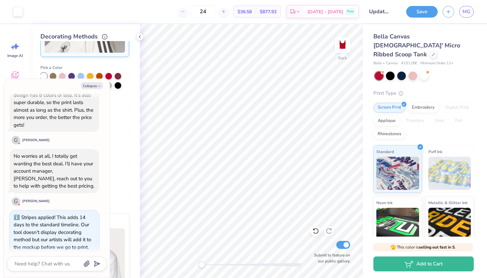
scroll to position [363, 0]
click at [98, 87] on icon "button" at bounding box center [99, 86] width 4 height 4
type textarea "x"
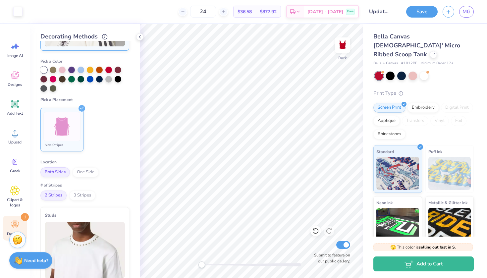
scroll to position [241, 0]
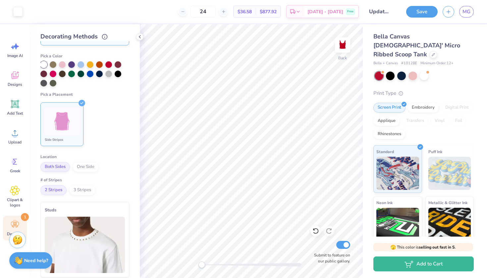
click at [76, 192] on span "3 Stripes" at bounding box center [82, 190] width 26 height 10
click at [50, 190] on span "2 Stripes" at bounding box center [53, 190] width 26 height 10
click at [75, 128] on div at bounding box center [61, 121] width 37 height 29
click at [140, 37] on icon at bounding box center [139, 36] width 5 height 5
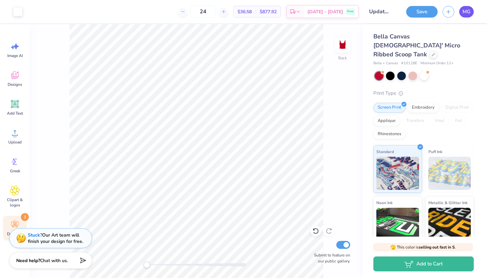
click at [468, 10] on span "MG" at bounding box center [466, 12] width 8 height 8
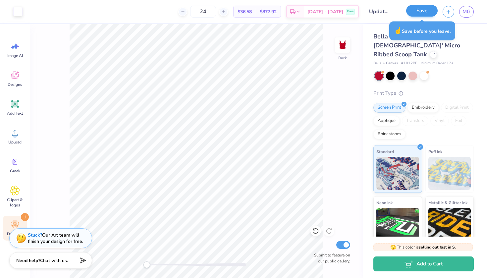
click at [431, 11] on button "Save" at bounding box center [421, 11] width 31 height 12
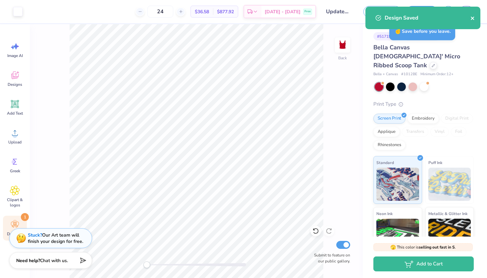
click at [473, 19] on icon "close" at bounding box center [472, 18] width 5 height 5
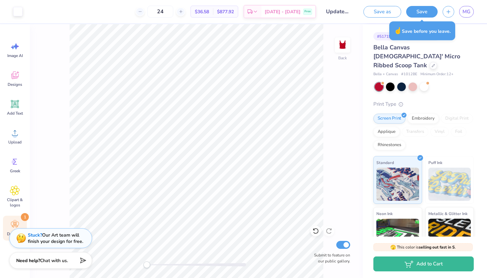
click at [468, 14] on div "Design Saved" at bounding box center [423, 20] width 118 height 30
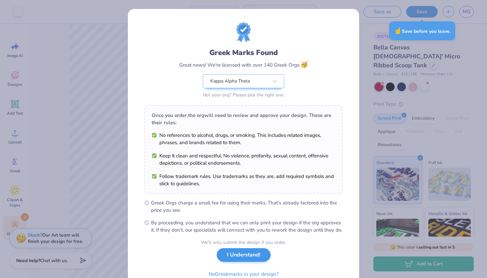
click at [230, 262] on button "I Understand!" at bounding box center [244, 255] width 54 height 14
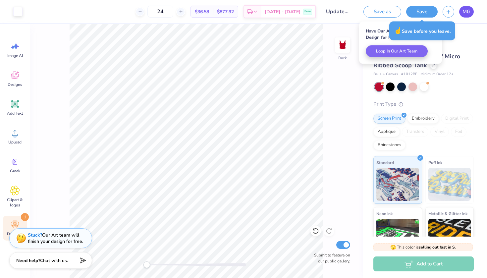
click at [465, 15] on link "MG" at bounding box center [466, 12] width 15 height 12
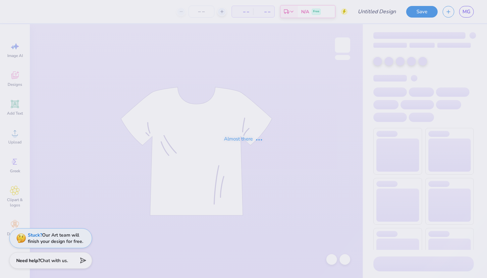
type input "[PERSON_NAME] : [PERSON_NAME][GEOGRAPHIC_DATA]"
type input "50"
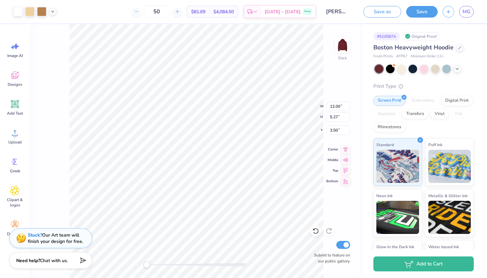
type input "12.53"
type input "5.50"
type input "3.27"
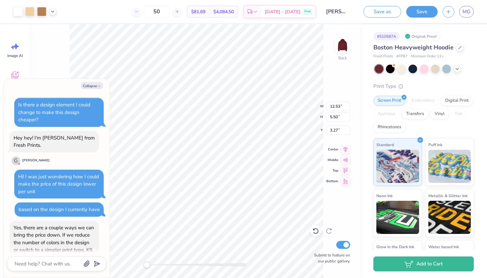
scroll to position [275, 0]
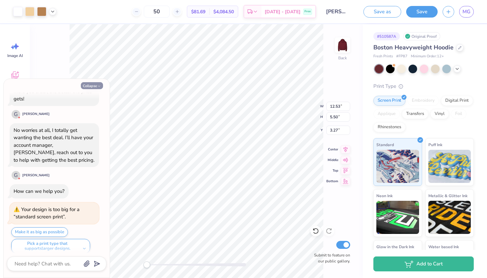
click at [93, 86] on button "Collapse" at bounding box center [92, 85] width 22 height 7
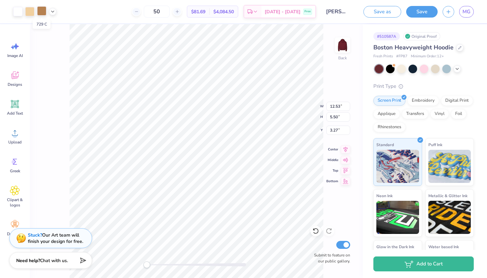
click at [41, 12] on div at bounding box center [41, 10] width 9 height 9
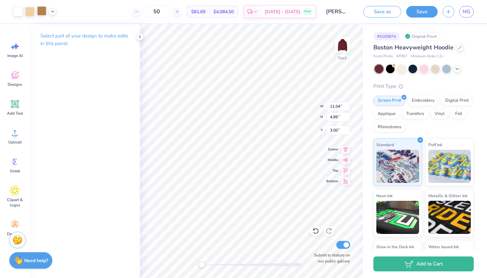
click at [44, 12] on div at bounding box center [41, 10] width 9 height 9
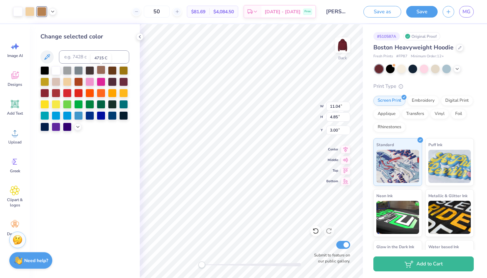
click at [103, 72] on div at bounding box center [101, 70] width 9 height 9
click at [28, 12] on div at bounding box center [29, 10] width 9 height 9
click at [104, 72] on div at bounding box center [101, 70] width 9 height 9
click at [54, 83] on div at bounding box center [56, 81] width 9 height 9
click at [67, 82] on div at bounding box center [67, 81] width 9 height 9
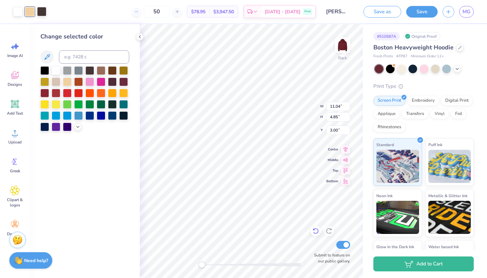
click at [317, 230] on icon at bounding box center [315, 231] width 7 height 7
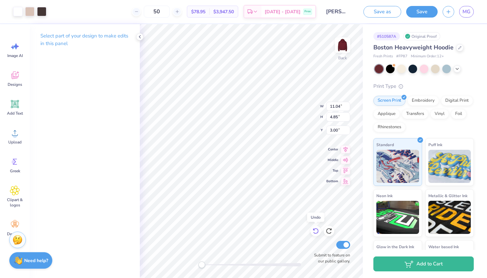
click at [317, 231] on icon at bounding box center [315, 231] width 7 height 7
click at [42, 8] on div at bounding box center [41, 10] width 9 height 9
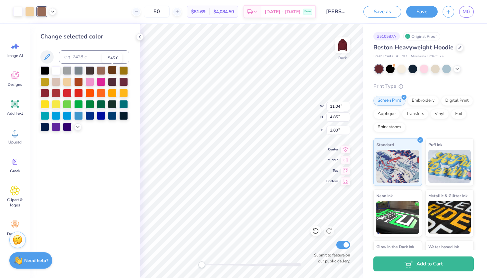
click at [114, 73] on div at bounding box center [112, 70] width 9 height 9
click at [99, 72] on div at bounding box center [101, 70] width 9 height 9
click at [124, 82] on div at bounding box center [123, 81] width 9 height 9
click at [111, 72] on div at bounding box center [112, 70] width 9 height 9
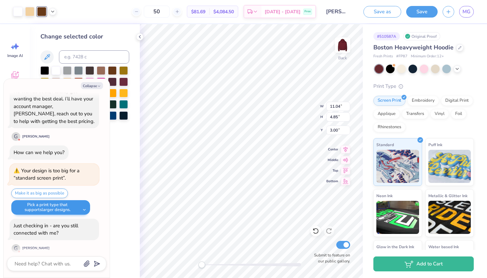
scroll to position [313, 0]
click at [93, 87] on button "Collapse" at bounding box center [92, 85] width 22 height 7
type textarea "x"
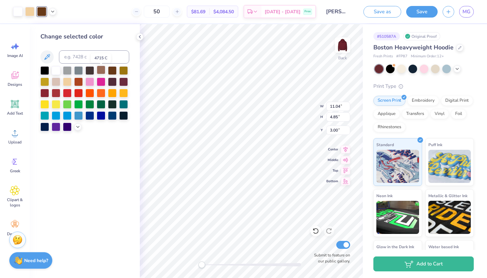
click at [103, 73] on div at bounding box center [101, 70] width 9 height 9
click at [167, 10] on input "50" at bounding box center [157, 12] width 26 height 12
type input "24"
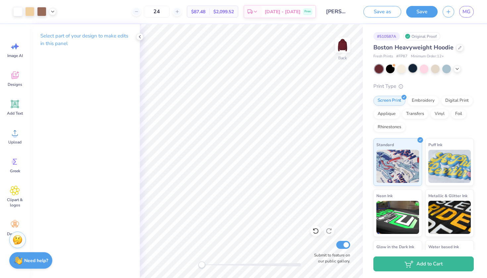
click at [413, 68] on div at bounding box center [412, 68] width 9 height 9
click at [444, 73] on div "Boston Heavyweight Hoodie Fresh Prints # FP87 Minimum Order: 12 + Print Type Sc…" at bounding box center [423, 165] width 100 height 245
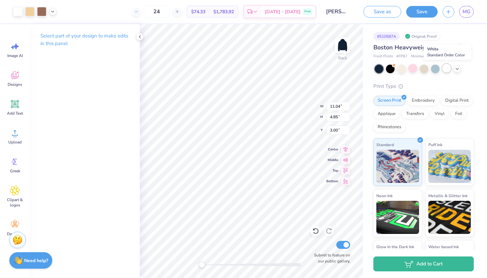
click at [445, 68] on div at bounding box center [446, 68] width 9 height 9
click at [458, 68] on icon at bounding box center [456, 68] width 5 height 5
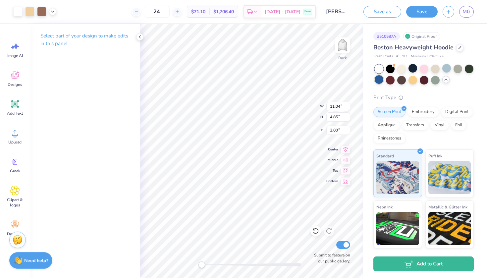
click at [381, 79] on div at bounding box center [379, 79] width 9 height 9
click at [391, 80] on div at bounding box center [390, 79] width 9 height 9
click at [399, 81] on div at bounding box center [401, 79] width 9 height 9
click at [416, 80] on div at bounding box center [412, 79] width 9 height 9
click at [433, 81] on div at bounding box center [435, 79] width 9 height 9
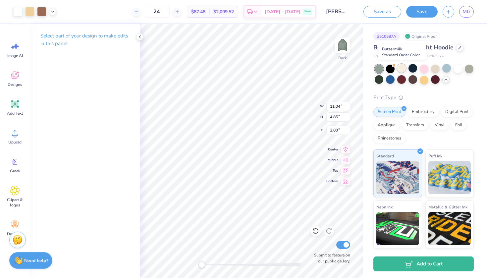
click at [404, 68] on div at bounding box center [401, 68] width 9 height 9
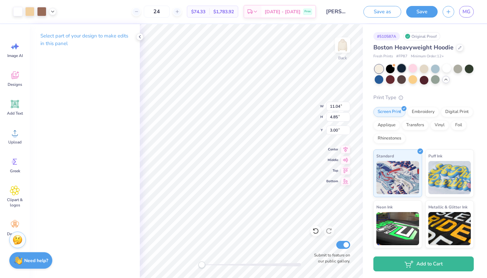
click at [398, 68] on div at bounding box center [401, 68] width 9 height 9
click at [458, 47] on icon at bounding box center [459, 46] width 3 height 3
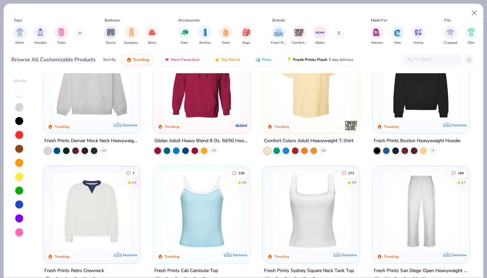
scroll to position [41, 0]
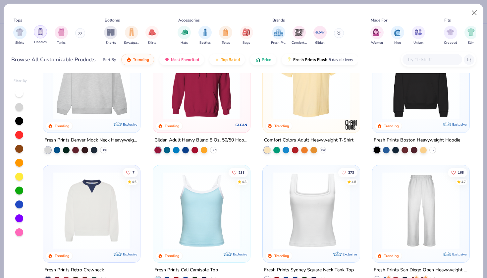
click at [45, 36] on div "filter for Hoodies" at bounding box center [40, 31] width 13 height 13
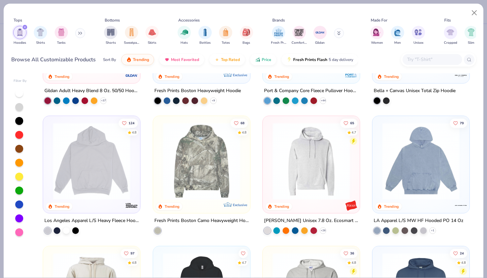
scroll to position [98, 0]
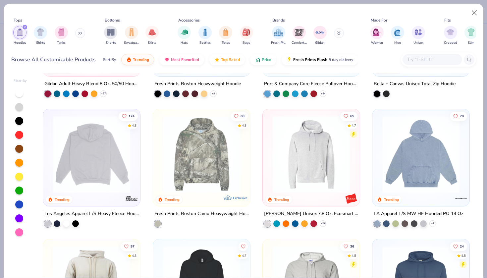
click at [80, 158] on img at bounding box center [92, 154] width 84 height 77
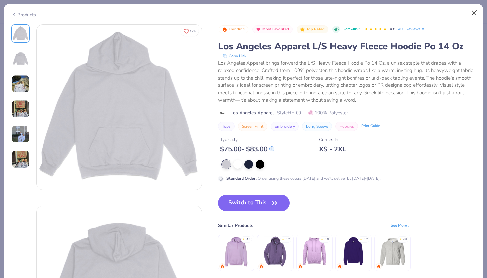
click at [473, 12] on button "Close" at bounding box center [474, 13] width 13 height 13
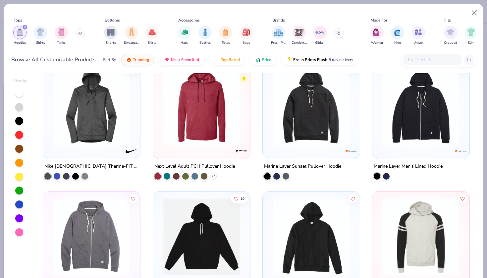
scroll to position [2448, 0]
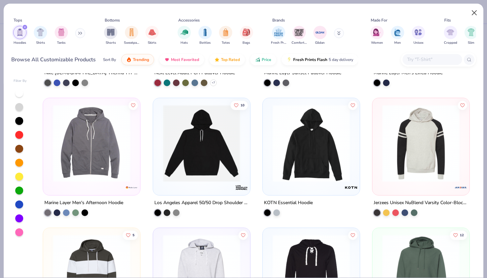
click at [475, 13] on button "Close" at bounding box center [474, 13] width 13 height 13
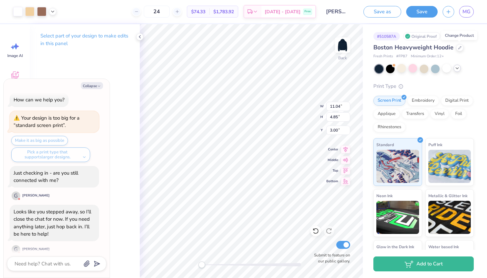
click at [95, 90] on div "Collapse Is there a design element I could change to make this design cheaper? …" at bounding box center [57, 178] width 106 height 199
click at [94, 85] on button "Collapse" at bounding box center [92, 85] width 22 height 7
type textarea "x"
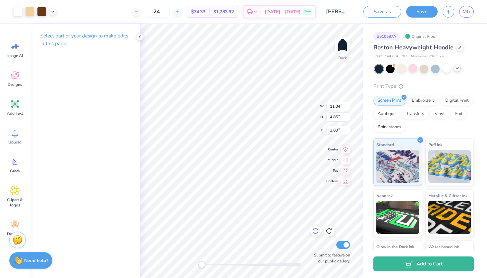
click at [316, 233] on icon at bounding box center [316, 231] width 6 height 6
type input "3.00"
click at [316, 233] on icon at bounding box center [316, 231] width 6 height 6
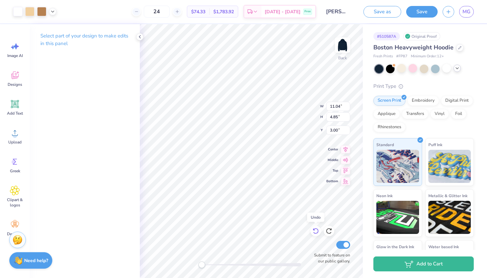
click at [316, 233] on icon at bounding box center [316, 231] width 6 height 6
type input "12.53"
type input "5.50"
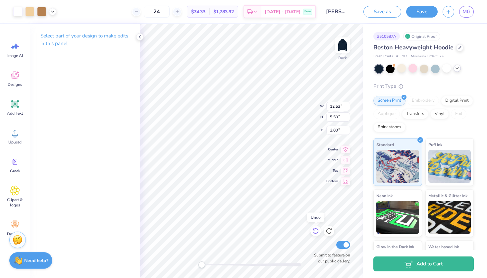
click at [316, 233] on icon at bounding box center [316, 231] width 6 height 6
type input "3.27"
click at [316, 233] on icon at bounding box center [316, 231] width 6 height 6
type input "10.33"
type input "4.54"
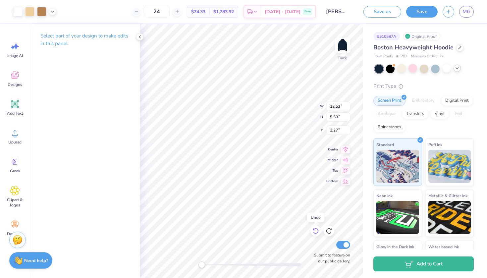
type input "4.23"
click at [316, 233] on icon at bounding box center [316, 231] width 6 height 6
click at [458, 71] on icon at bounding box center [456, 68] width 5 height 5
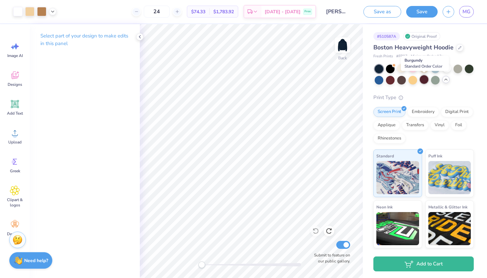
click at [422, 79] on div at bounding box center [424, 79] width 9 height 9
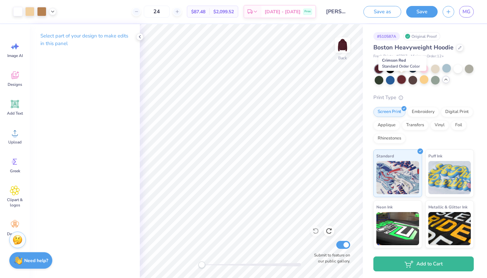
click at [400, 80] on div at bounding box center [401, 79] width 9 height 9
click at [411, 68] on div at bounding box center [412, 68] width 9 height 9
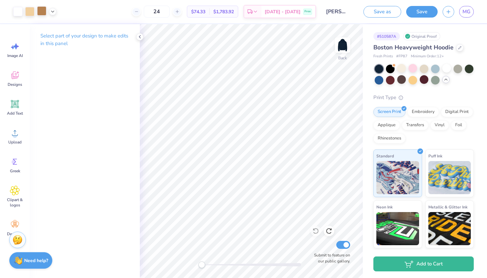
click at [41, 12] on div at bounding box center [41, 10] width 9 height 9
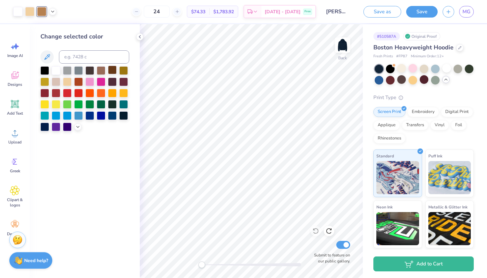
click at [111, 73] on div at bounding box center [112, 70] width 9 height 9
click at [101, 72] on div at bounding box center [101, 70] width 9 height 9
click at [140, 37] on icon at bounding box center [139, 36] width 5 height 5
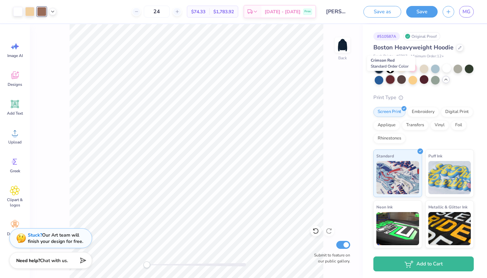
click at [390, 80] on div at bounding box center [390, 79] width 9 height 9
click at [313, 230] on icon at bounding box center [315, 231] width 7 height 7
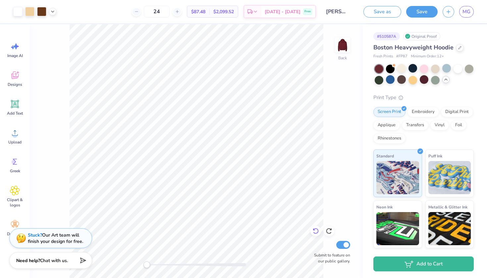
click at [313, 230] on icon at bounding box center [315, 231] width 7 height 7
click at [469, 10] on span "MG" at bounding box center [466, 12] width 8 height 8
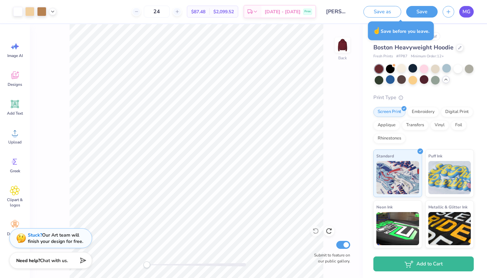
type textarea "x"
